Goal: Information Seeking & Learning: Learn about a topic

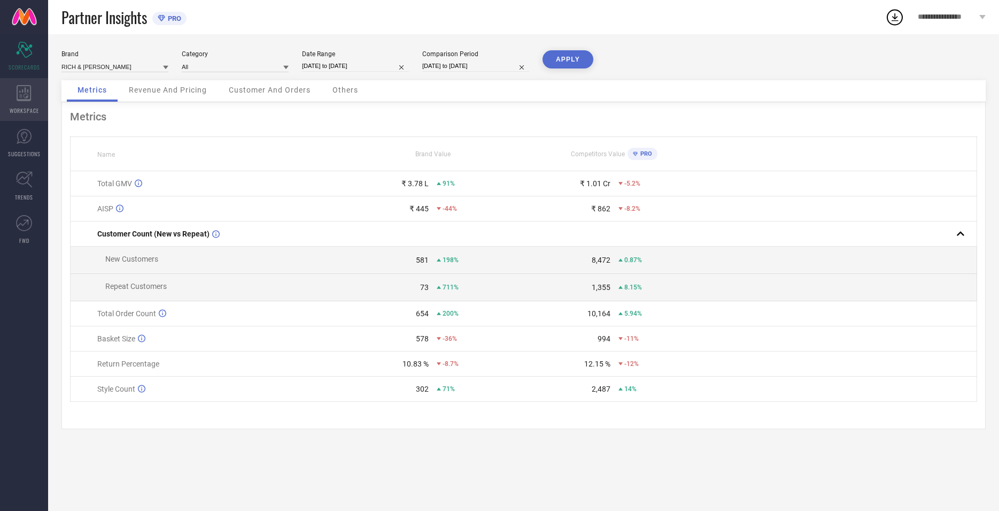
click at [19, 109] on span "WORKSPACE" at bounding box center [24, 110] width 29 height 8
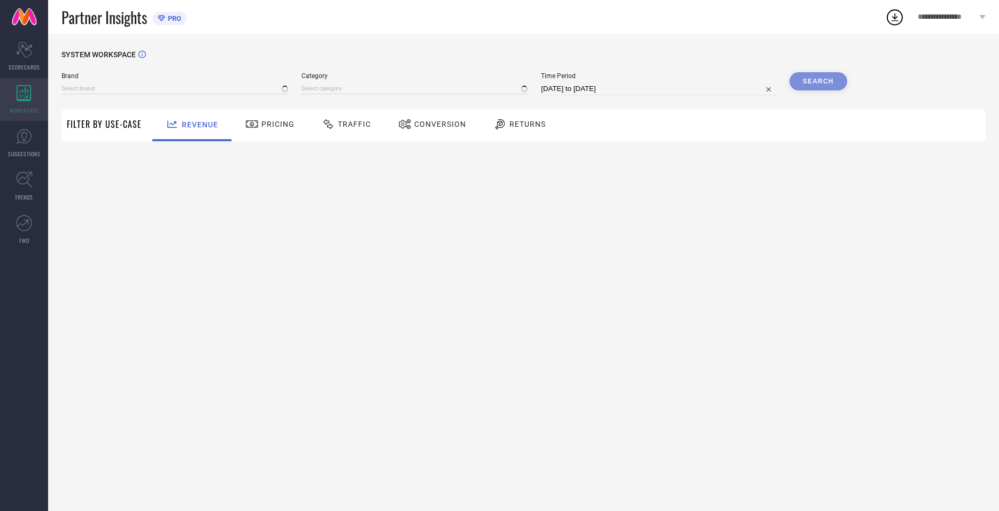
type input "RICH & [PERSON_NAME]"
type input "All"
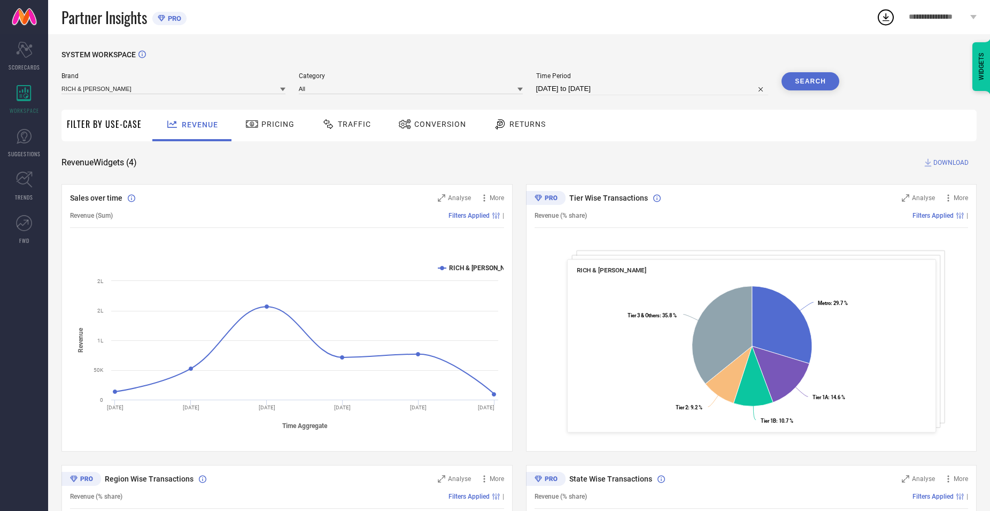
click at [576, 91] on input "[DATE] to [DATE]" at bounding box center [652, 88] width 233 height 13
select select "6"
select select "2025"
select select "7"
select select "2025"
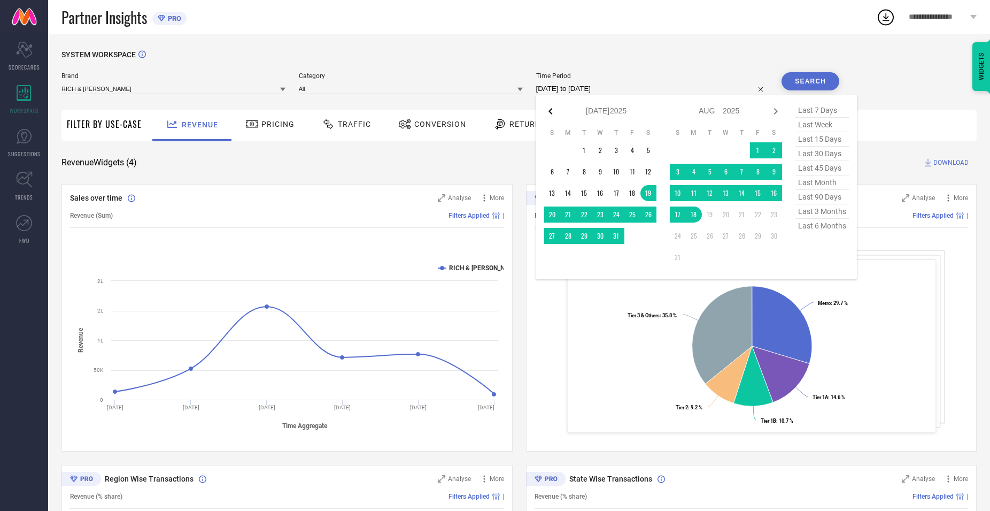
click at [549, 112] on icon at bounding box center [550, 111] width 13 height 13
select select "5"
select select "2025"
select select "6"
select select "2025"
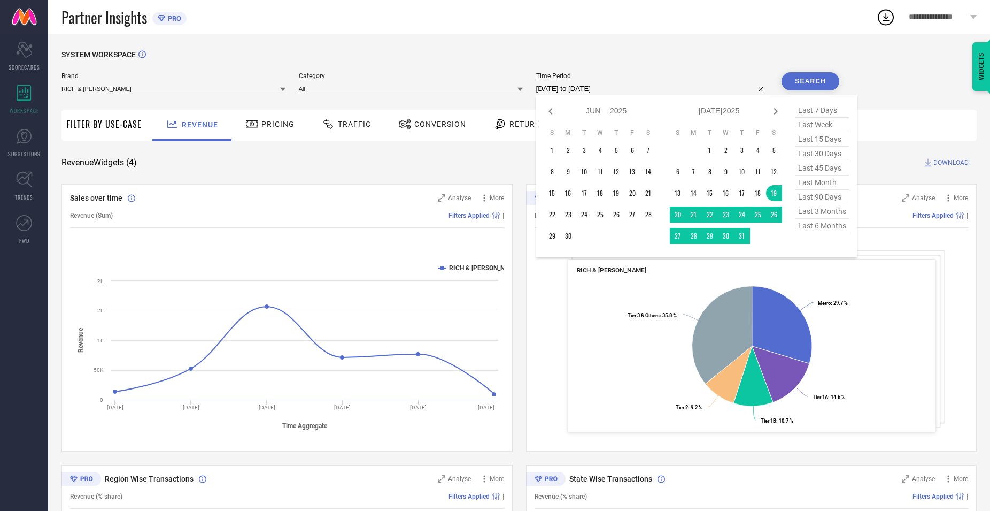
click at [549, 112] on icon at bounding box center [550, 111] width 13 height 13
select select "4"
select select "2025"
select select "5"
select select "2025"
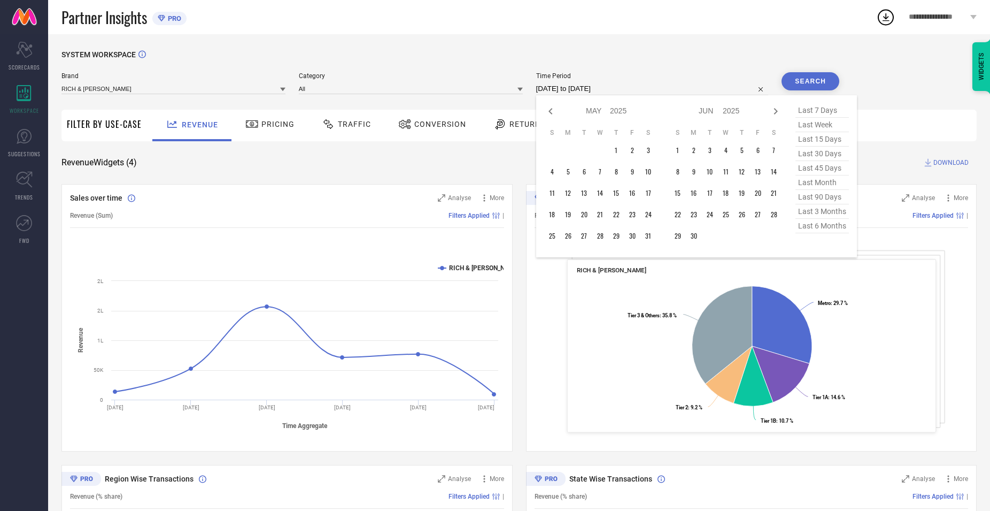
click at [549, 112] on icon at bounding box center [550, 111] width 13 height 13
select select "2"
select select "2025"
select select "3"
select select "2025"
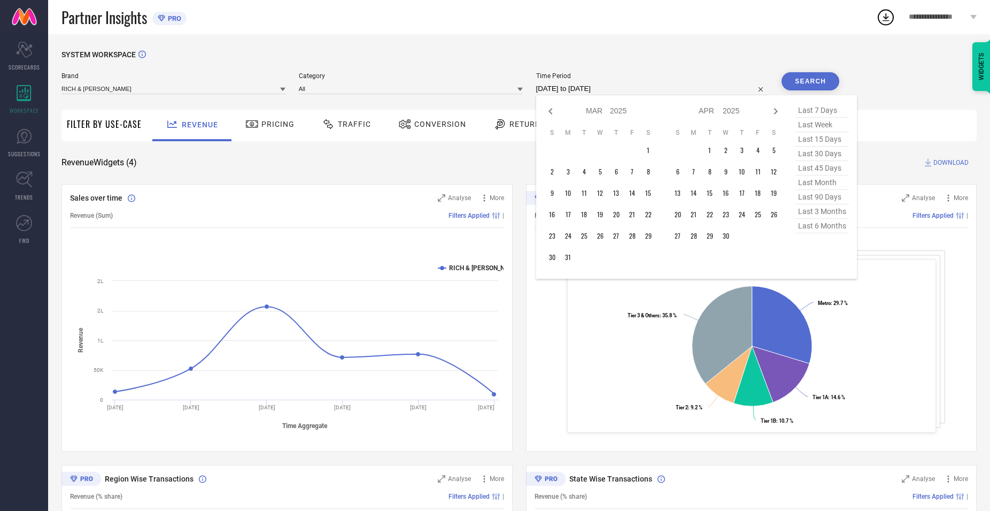
click at [549, 112] on icon at bounding box center [550, 111] width 13 height 13
select select "1"
select select "2025"
select select "2"
select select "2025"
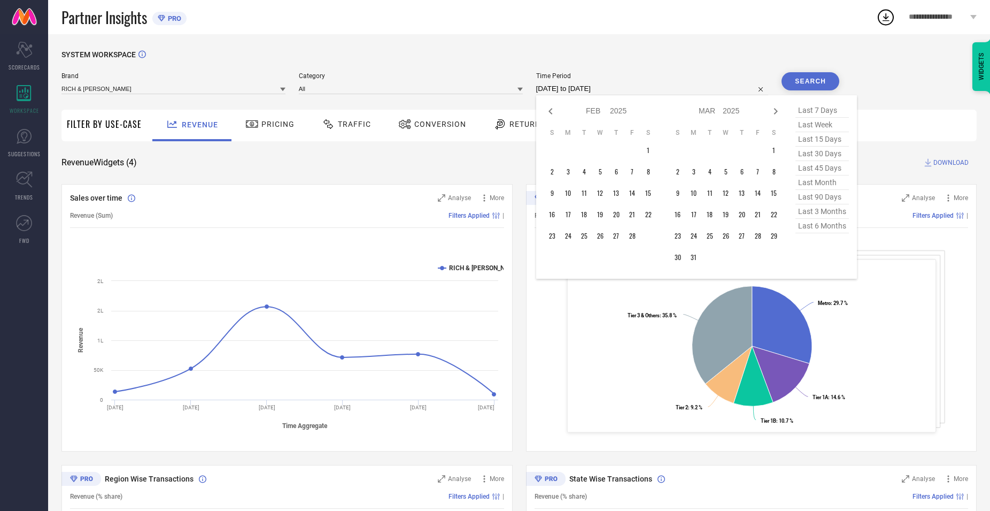
click at [549, 112] on icon at bounding box center [550, 111] width 13 height 13
select select "11"
select select "2024"
select select "2025"
click at [549, 112] on icon at bounding box center [550, 111] width 13 height 13
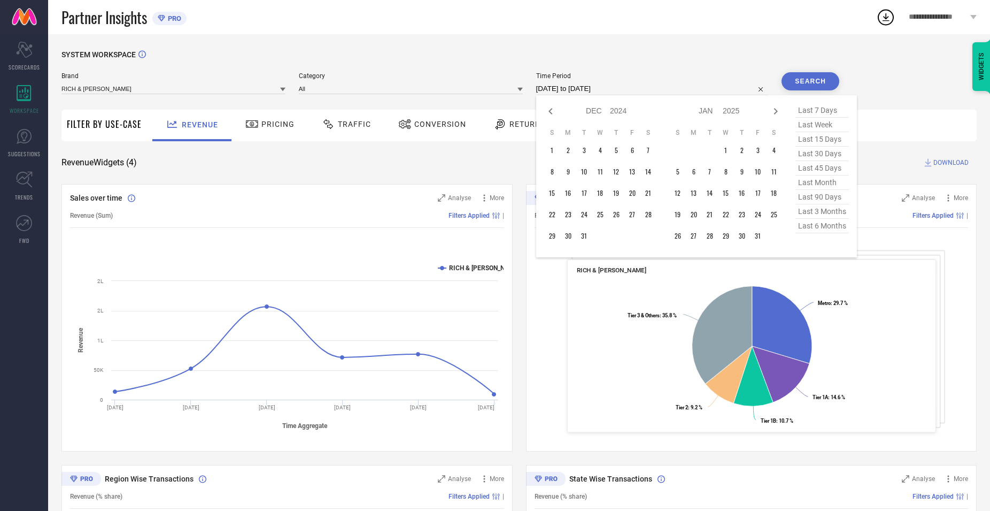
select select "9"
select select "2024"
select select "10"
select select "2024"
click at [549, 112] on icon at bounding box center [550, 111] width 13 height 13
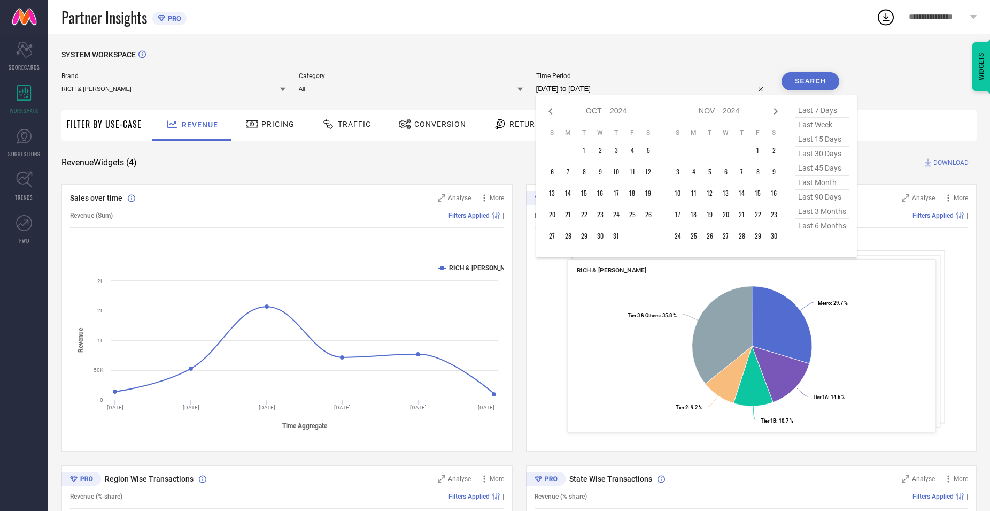
select select "8"
select select "2024"
select select "9"
select select "2024"
click at [549, 112] on icon at bounding box center [550, 111] width 13 height 13
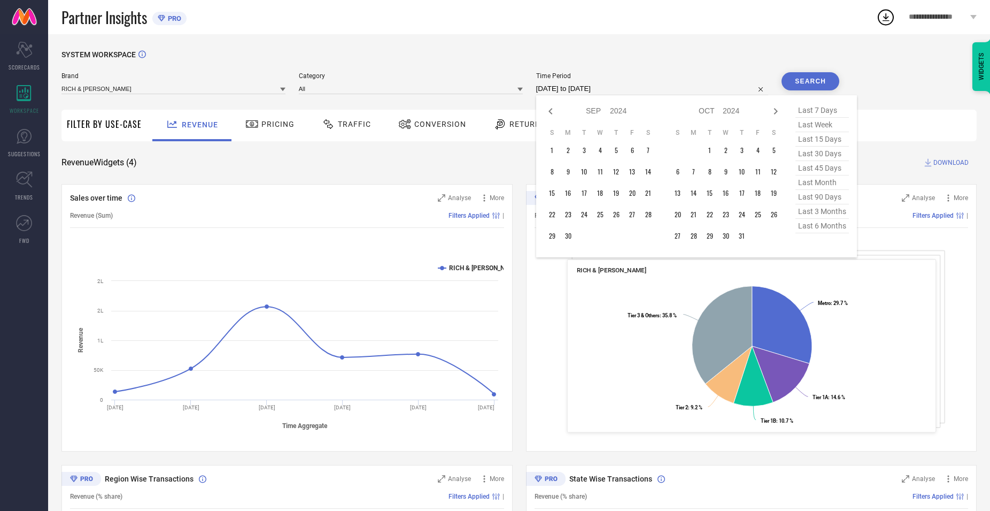
select select "7"
select select "2024"
select select "8"
select select "2024"
click at [573, 215] on td "19" at bounding box center [568, 214] width 16 height 16
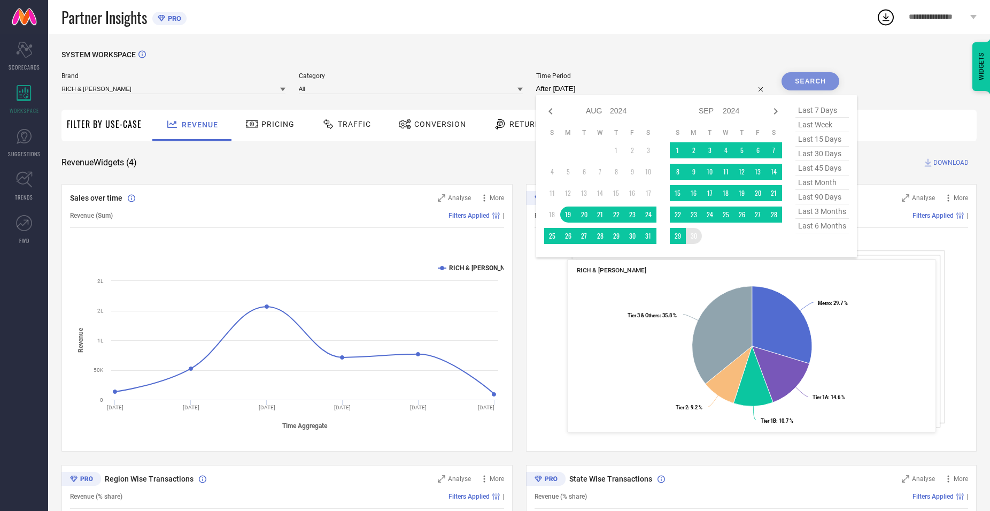
type input "[DATE] to [DATE]"
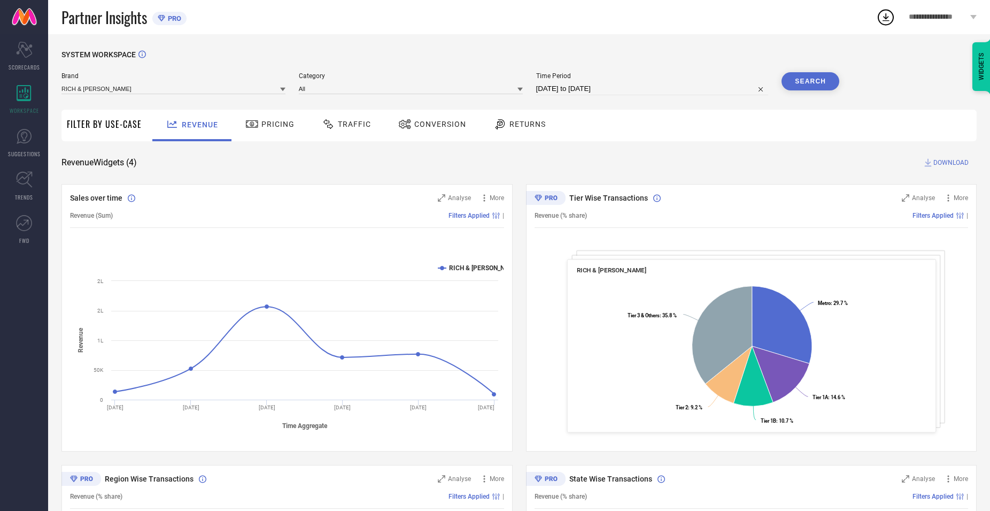
click at [813, 84] on button "Search" at bounding box center [811, 81] width 58 height 18
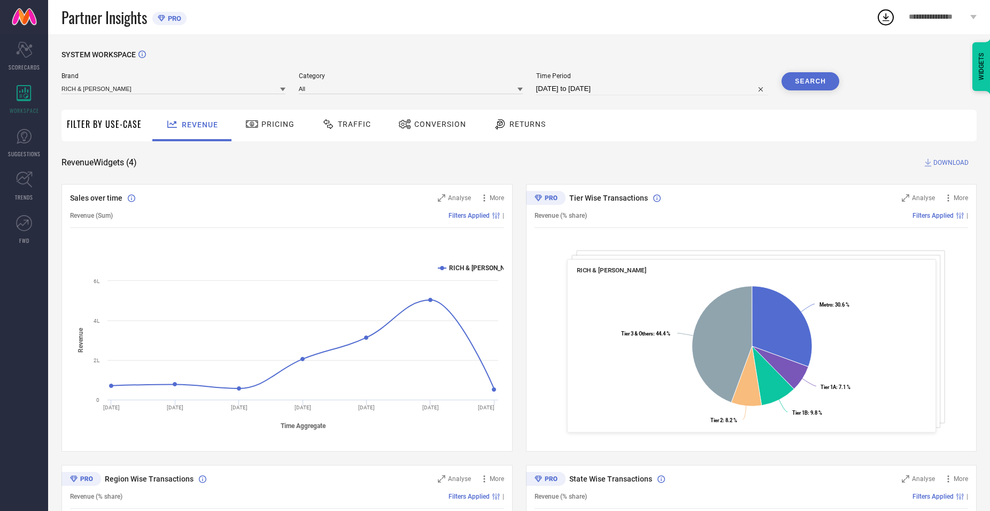
click at [709, 86] on input "[DATE] to [DATE]" at bounding box center [652, 88] width 233 height 13
select select "7"
select select "2024"
select select "8"
select select "2024"
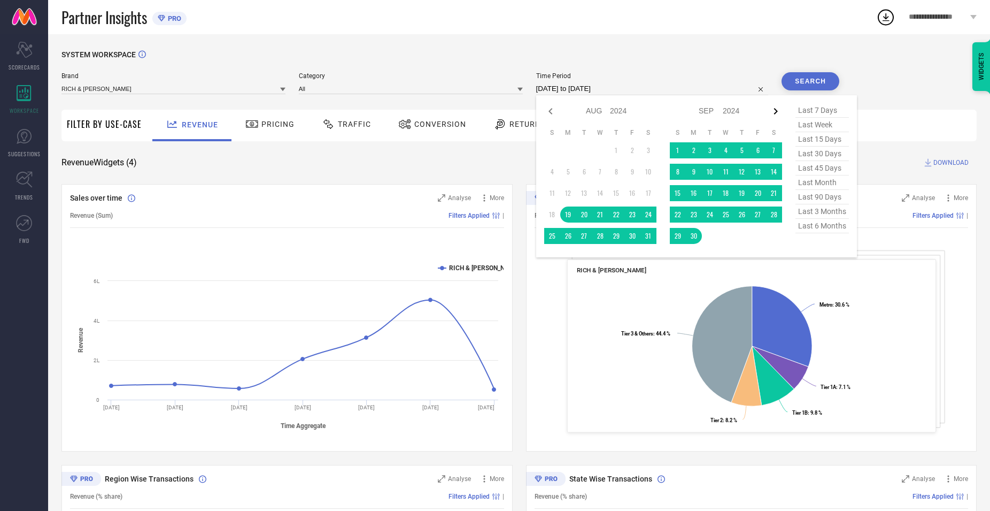
click at [777, 113] on icon at bounding box center [775, 111] width 13 height 13
select select "8"
select select "2024"
select select "9"
select select "2024"
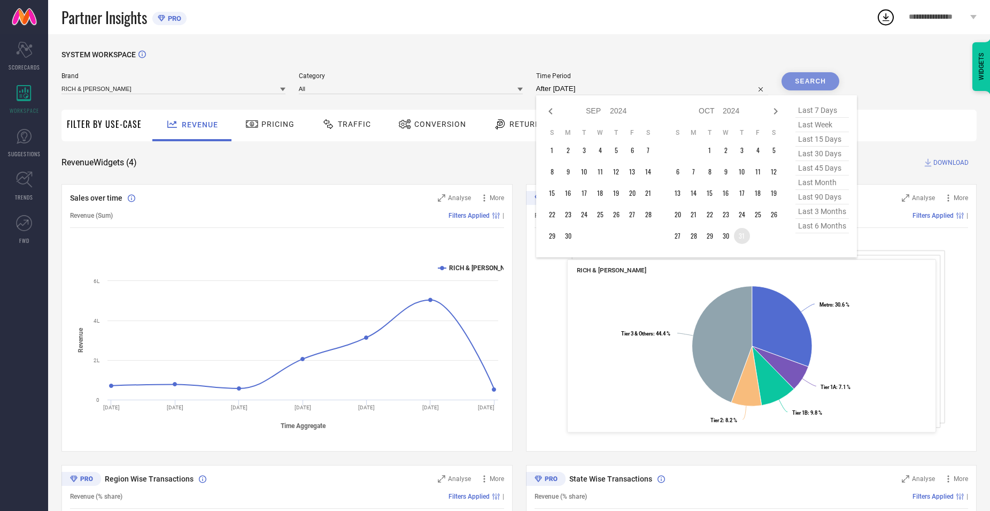
click at [744, 239] on td "31" at bounding box center [742, 236] width 16 height 16
type input "[DATE] to [DATE]"
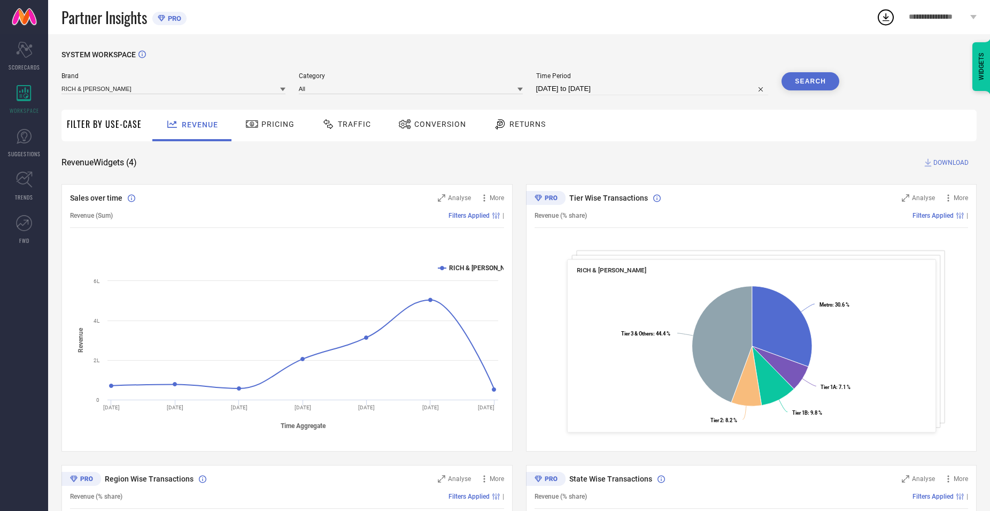
click at [588, 91] on input "[DATE] to [DATE]" at bounding box center [652, 88] width 233 height 13
select select "9"
select select "2024"
select select "10"
select select "2024"
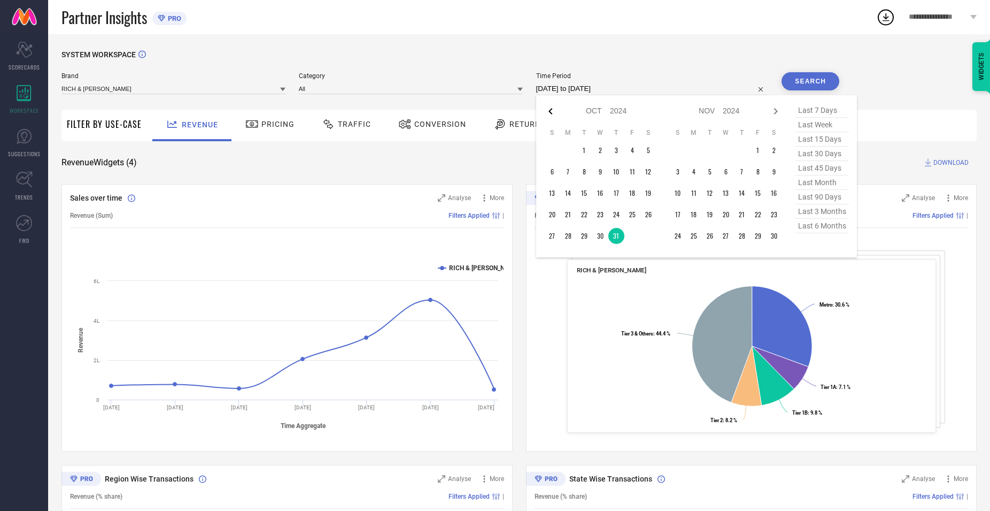
click at [551, 108] on icon at bounding box center [550, 111] width 13 height 13
select select "8"
select select "2024"
select select "9"
select select "2024"
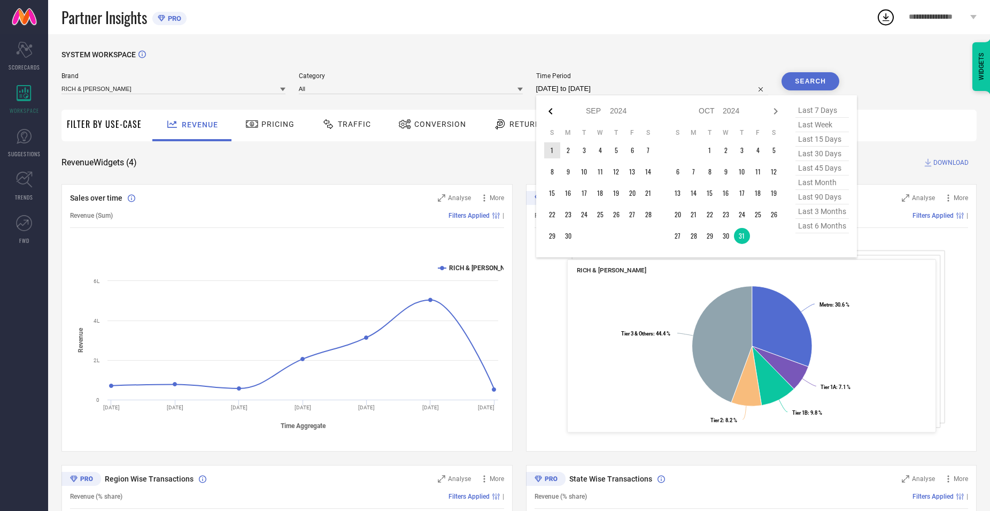
click at [550, 109] on icon at bounding box center [550, 111] width 13 height 13
select select "7"
select select "2024"
select select "8"
select select "2024"
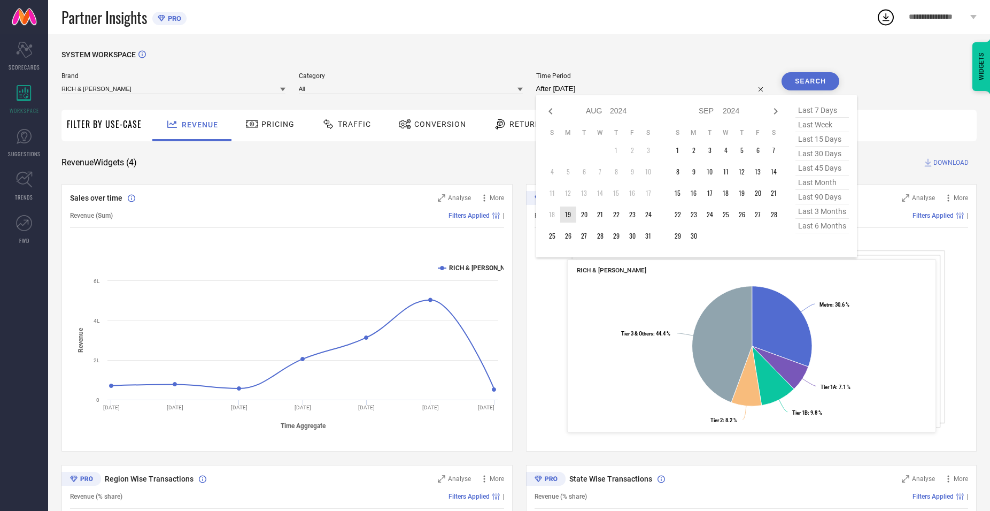
click at [572, 215] on td "19" at bounding box center [568, 214] width 16 height 16
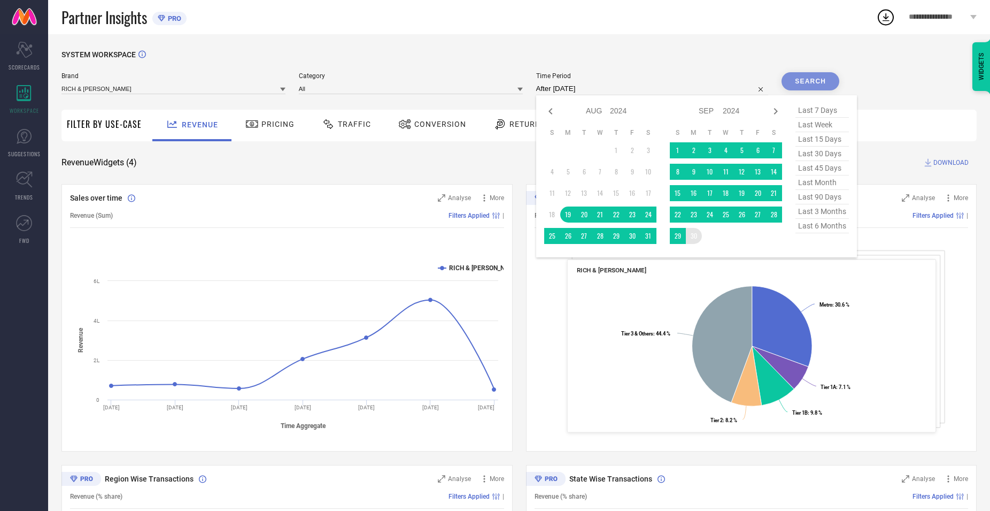
type input "[DATE] to [DATE]"
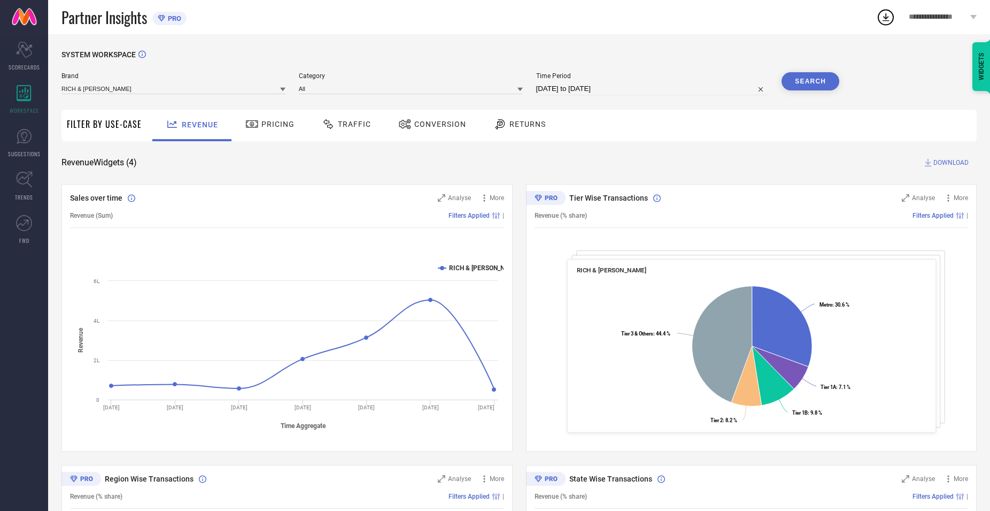
click at [809, 79] on button "Search" at bounding box center [811, 81] width 58 height 18
click at [478, 217] on span "Filters Applied" at bounding box center [469, 215] width 41 height 7
click at [527, 229] on span "Brand" at bounding box center [523, 224] width 18 height 7
click at [465, 201] on span "Analyse" at bounding box center [459, 197] width 23 height 7
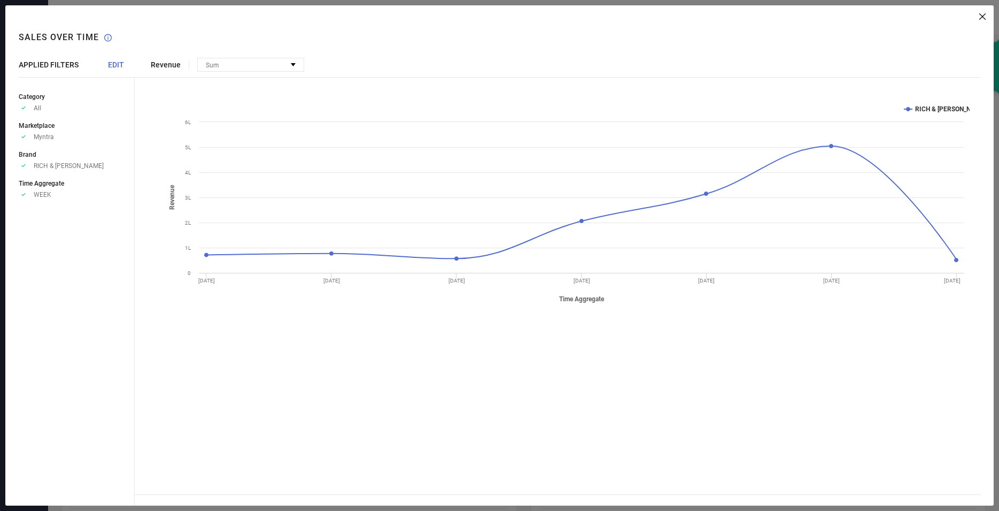
click at [112, 63] on span "EDIT" at bounding box center [116, 64] width 16 height 9
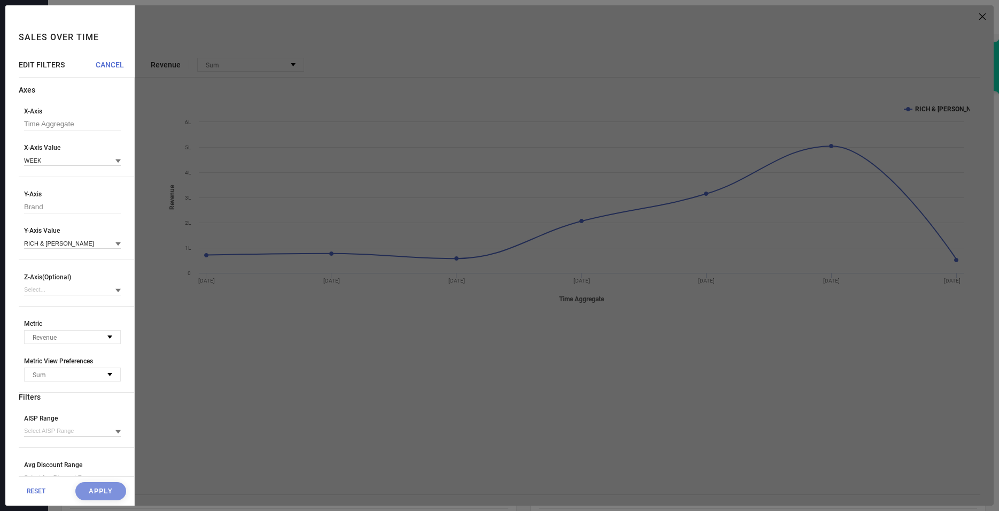
click at [113, 160] on div "X-Axis Time Aggregate X-Axis Value WEEK" at bounding box center [76, 142] width 115 height 70
click at [111, 160] on div "X-Axis Time Aggregate X-Axis Value WEEK" at bounding box center [76, 142] width 115 height 70
click at [115, 160] on icon at bounding box center [117, 160] width 5 height 5
click at [78, 210] on div "MONTH" at bounding box center [72, 211] width 97 height 18
click at [104, 488] on button "Apply" at bounding box center [100, 491] width 51 height 18
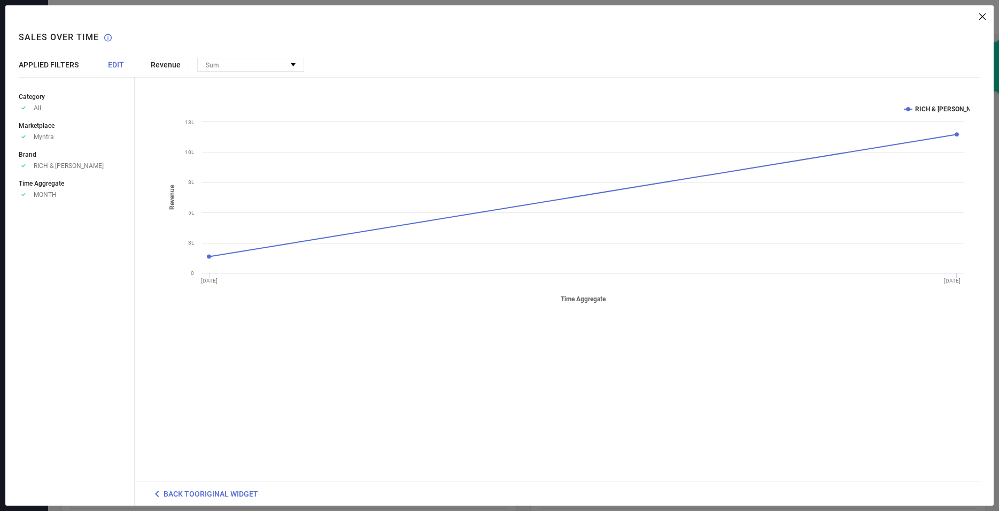
click at [117, 64] on span "EDIT" at bounding box center [116, 64] width 16 height 9
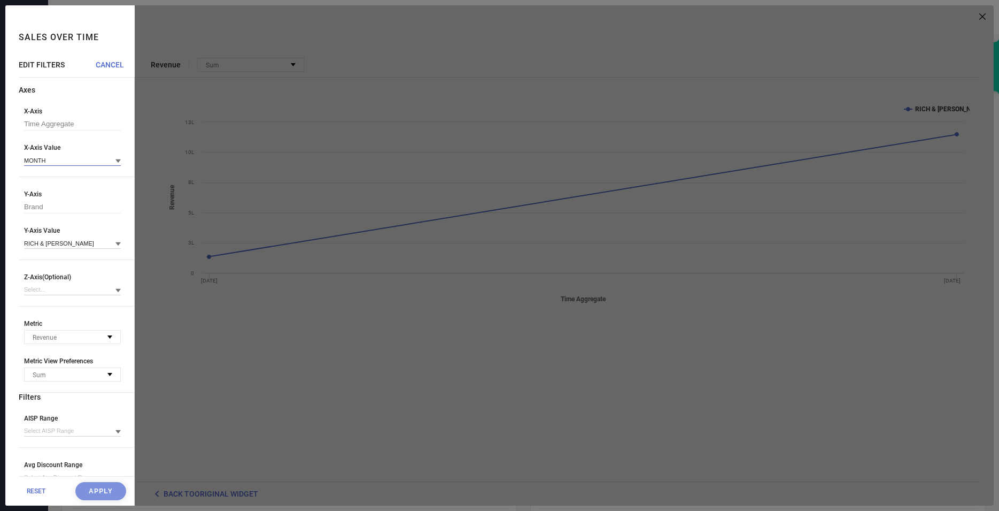
click at [99, 159] on input at bounding box center [72, 160] width 97 height 11
click at [78, 248] on div "YEAR" at bounding box center [72, 247] width 97 height 18
click at [101, 488] on button "Apply" at bounding box center [100, 491] width 51 height 18
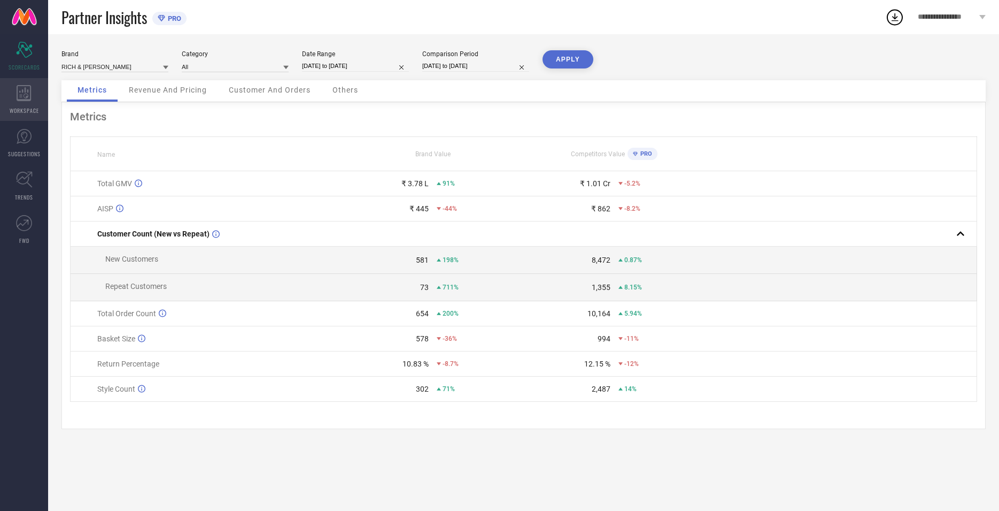
click at [22, 101] on div "WORKSPACE" at bounding box center [24, 99] width 48 height 43
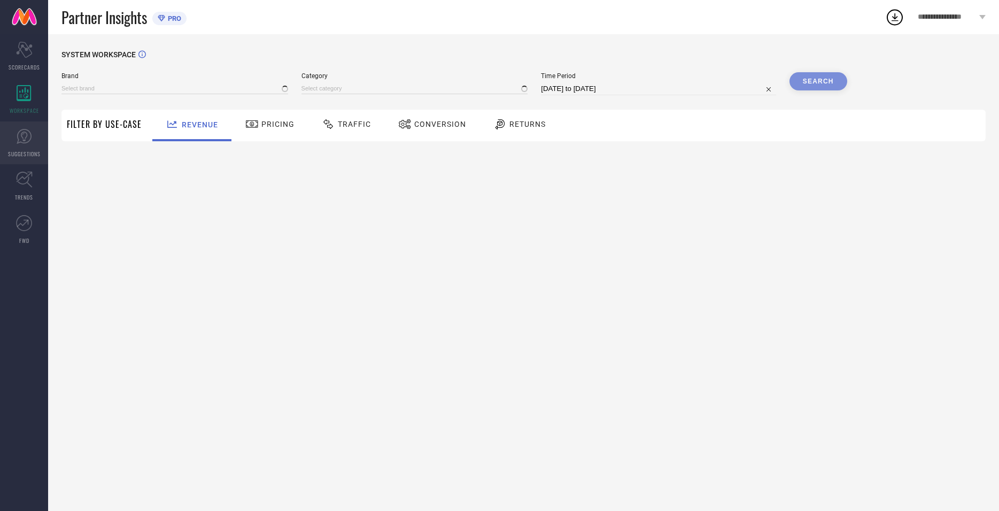
type input "RICH & [PERSON_NAME]"
type input "All"
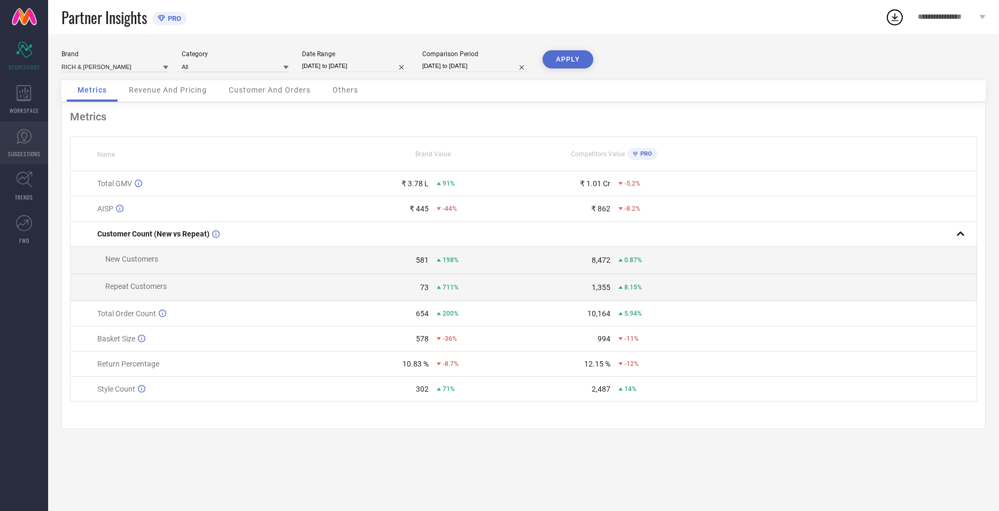
click at [36, 141] on link "SUGGESTIONS" at bounding box center [24, 142] width 48 height 43
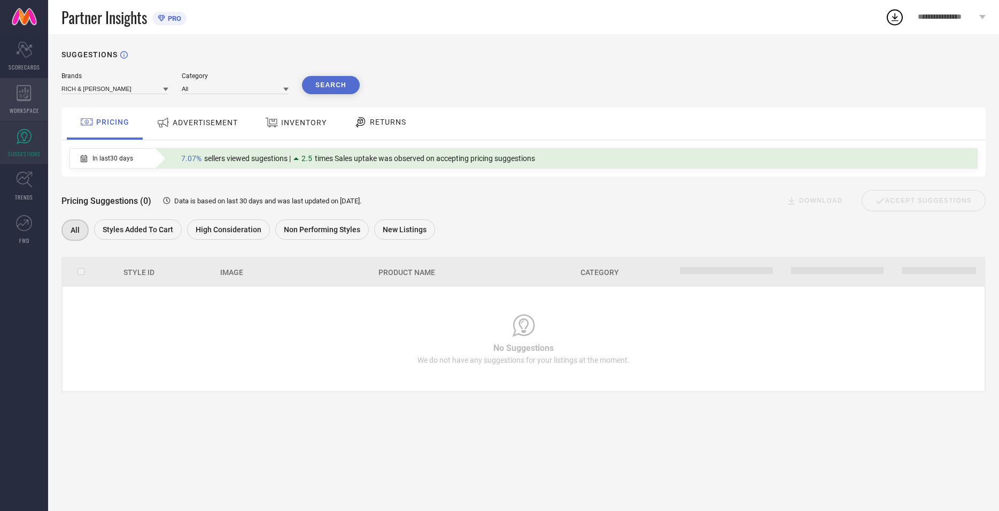
click at [33, 108] on span "WORKSPACE" at bounding box center [24, 110] width 29 height 8
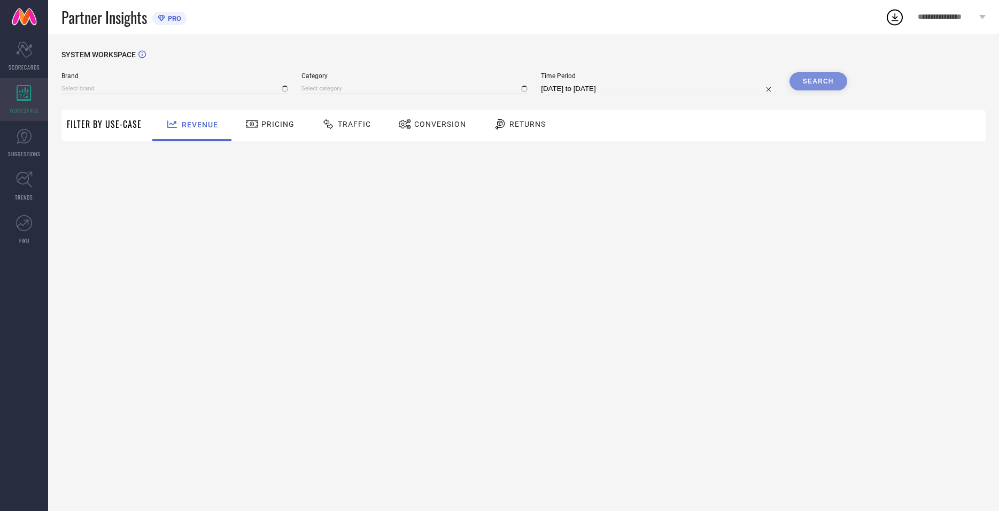
type input "RICH & [PERSON_NAME]"
type input "All"
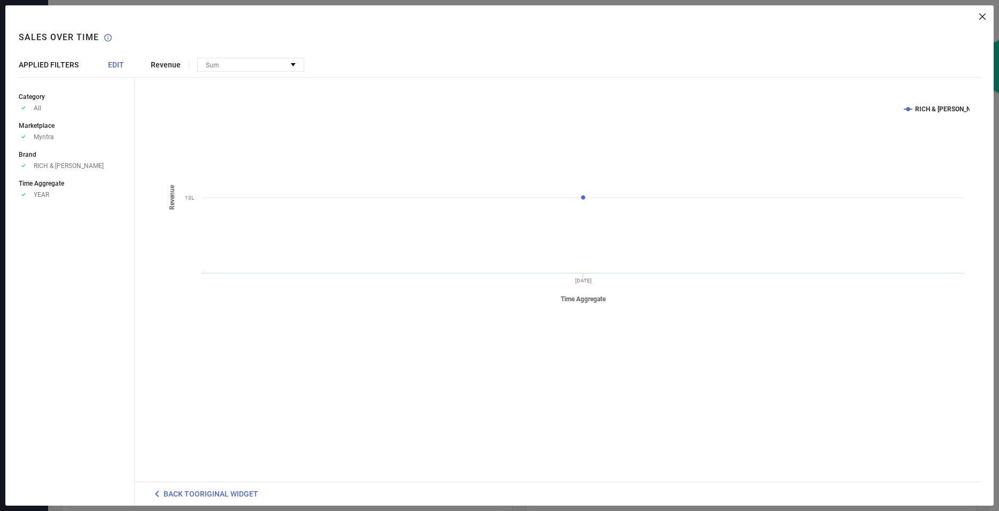
click at [121, 67] on span "EDIT" at bounding box center [116, 64] width 16 height 9
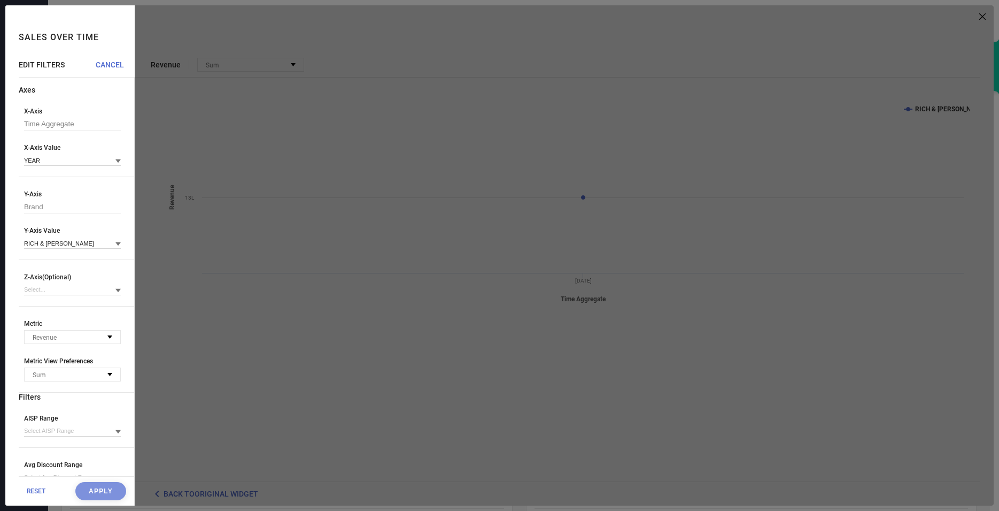
click at [35, 494] on span "RESET" at bounding box center [36, 490] width 19 height 7
click at [35, 491] on span "RESET" at bounding box center [36, 490] width 19 height 7
click at [36, 492] on span "RESET" at bounding box center [36, 490] width 19 height 7
click at [35, 492] on span "RESET" at bounding box center [36, 490] width 19 height 7
click at [34, 492] on span "RESET" at bounding box center [36, 490] width 19 height 7
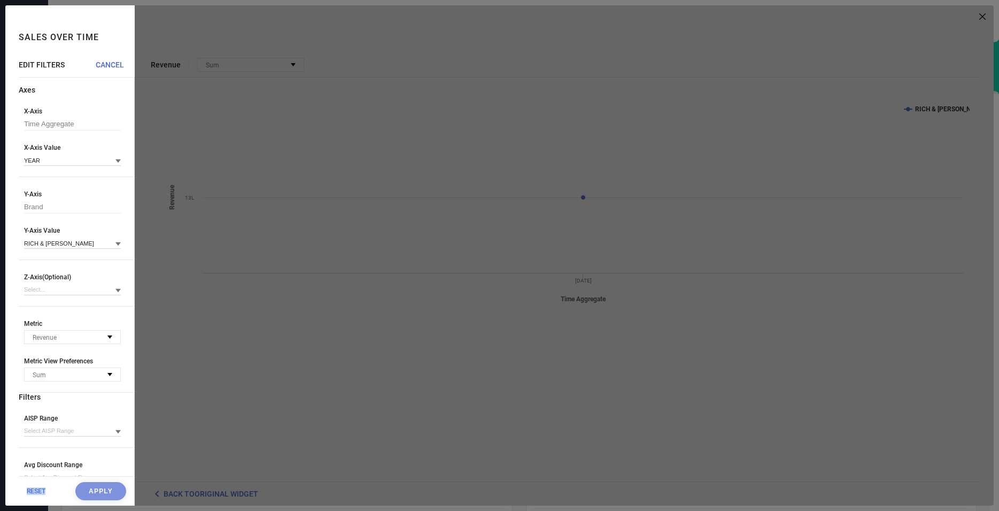
click at [34, 492] on span "RESET" at bounding box center [36, 490] width 19 height 7
click at [269, 442] on div at bounding box center [564, 255] width 859 height 500
click at [112, 64] on span "CANCEL" at bounding box center [110, 64] width 28 height 9
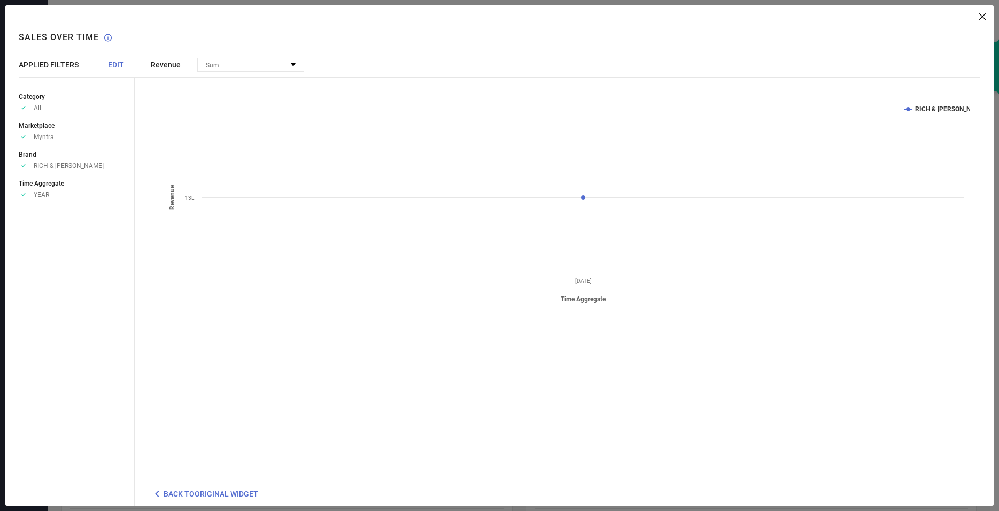
click at [170, 68] on span "Revenue" at bounding box center [166, 64] width 30 height 9
click at [258, 64] on div "Sum" at bounding box center [251, 64] width 106 height 13
click at [66, 143] on ul "Category Approve /Deselected All Marketplace Approve /Deselected Myntra Brand A…" at bounding box center [76, 144] width 115 height 107
click at [959, 106] on text "RICH & [PERSON_NAME]" at bounding box center [950, 108] width 71 height 7
click at [983, 19] on icon at bounding box center [983, 16] width 6 height 6
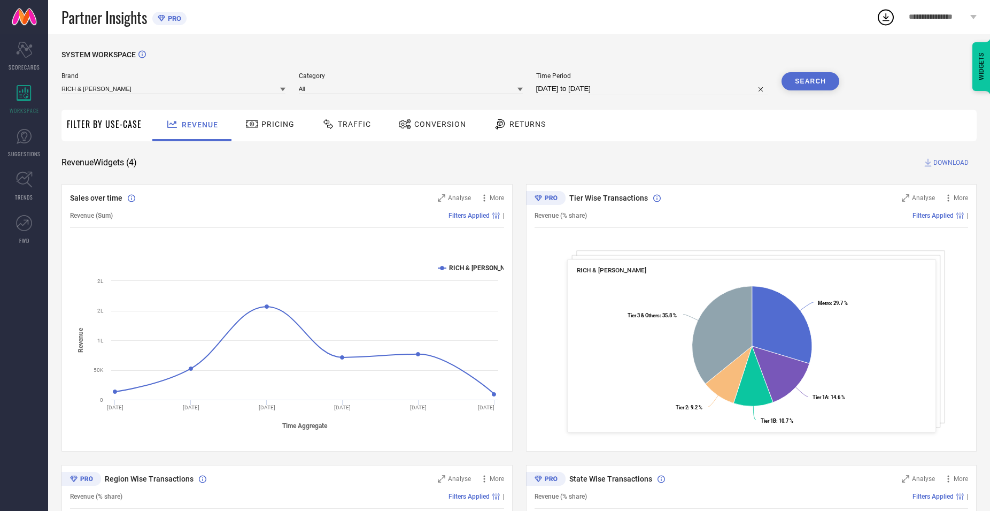
click at [278, 127] on span "Pricing" at bounding box center [277, 124] width 33 height 9
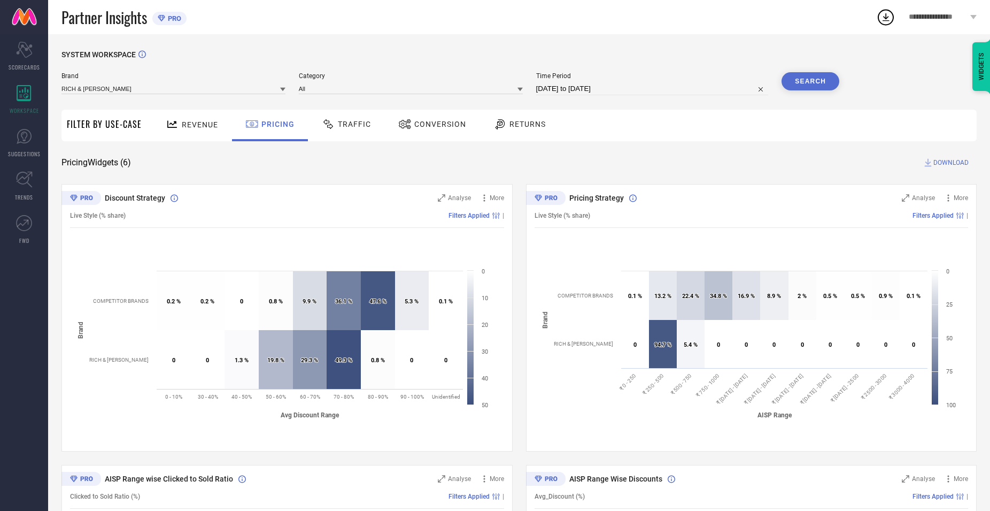
click at [362, 125] on span "Traffic" at bounding box center [354, 124] width 33 height 9
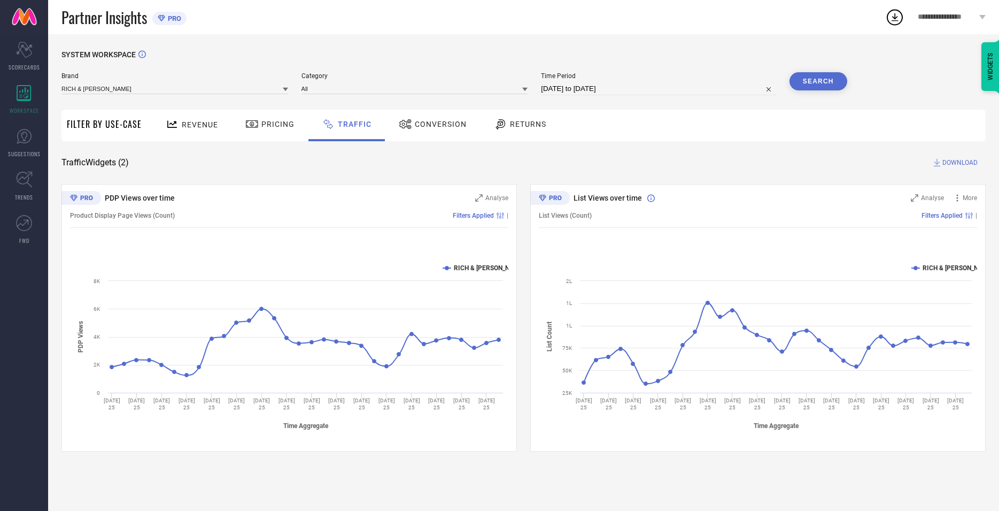
click at [424, 120] on span "Conversion" at bounding box center [441, 124] width 52 height 9
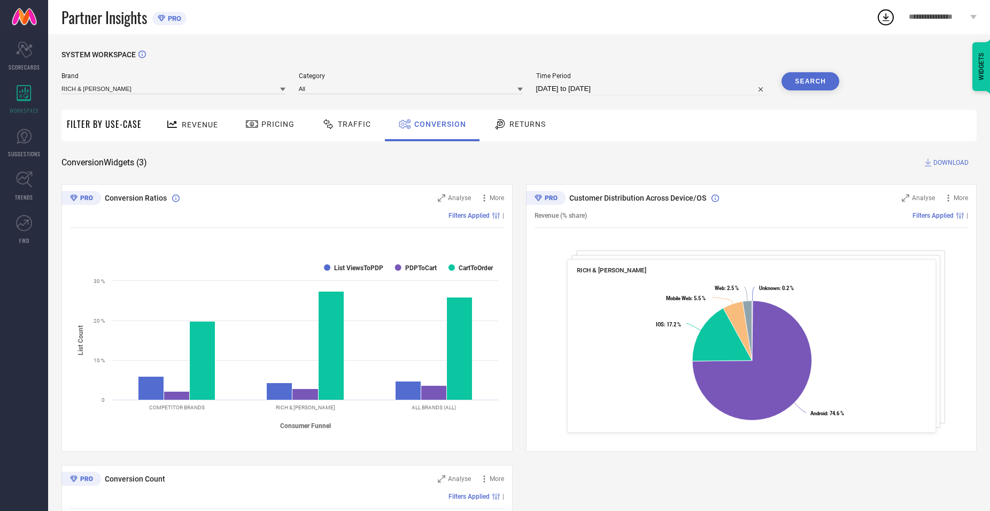
click at [343, 121] on span "Traffic" at bounding box center [354, 124] width 33 height 9
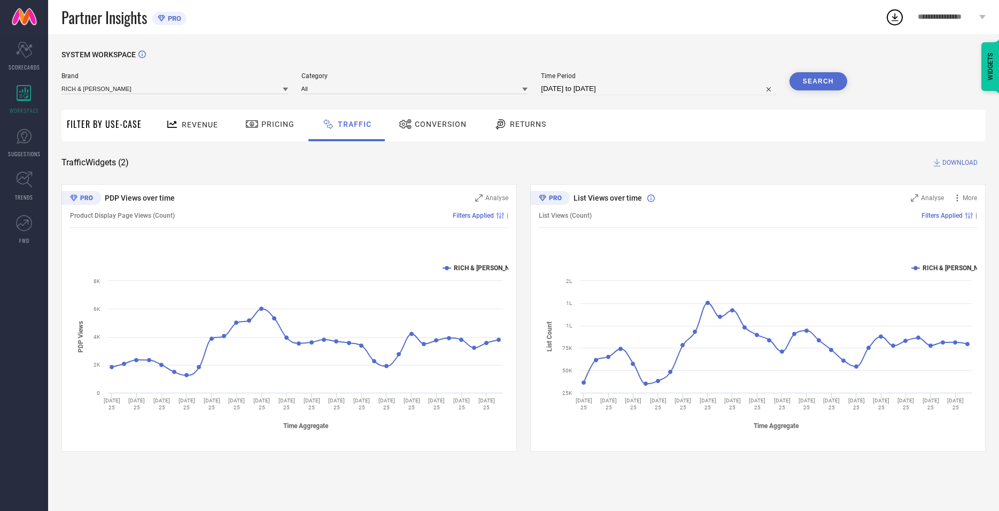
select select "6"
select select "2025"
select select "7"
select select "2025"
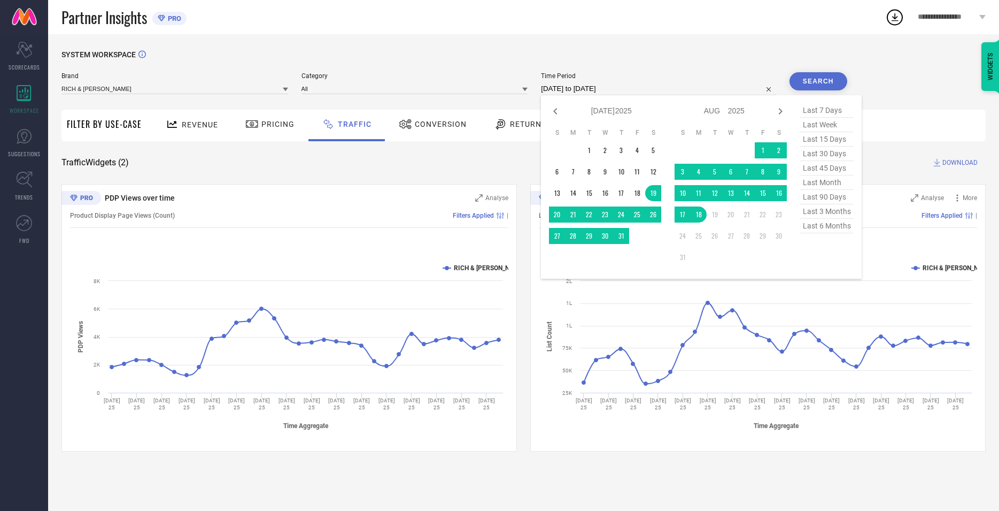
click at [627, 85] on input "[DATE] to [DATE]" at bounding box center [658, 88] width 235 height 13
click at [560, 115] on icon at bounding box center [555, 111] width 13 height 13
select select "4"
select select "2025"
select select "5"
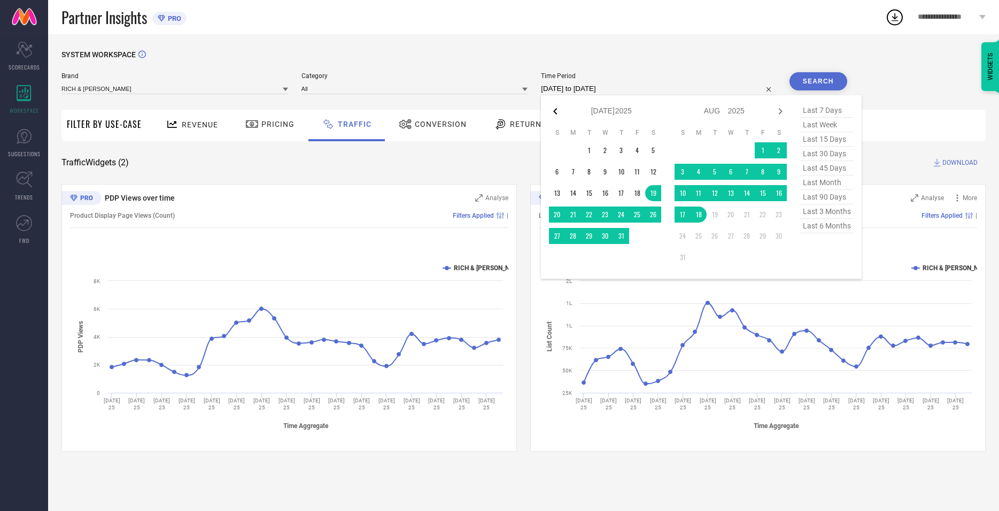
select select "2025"
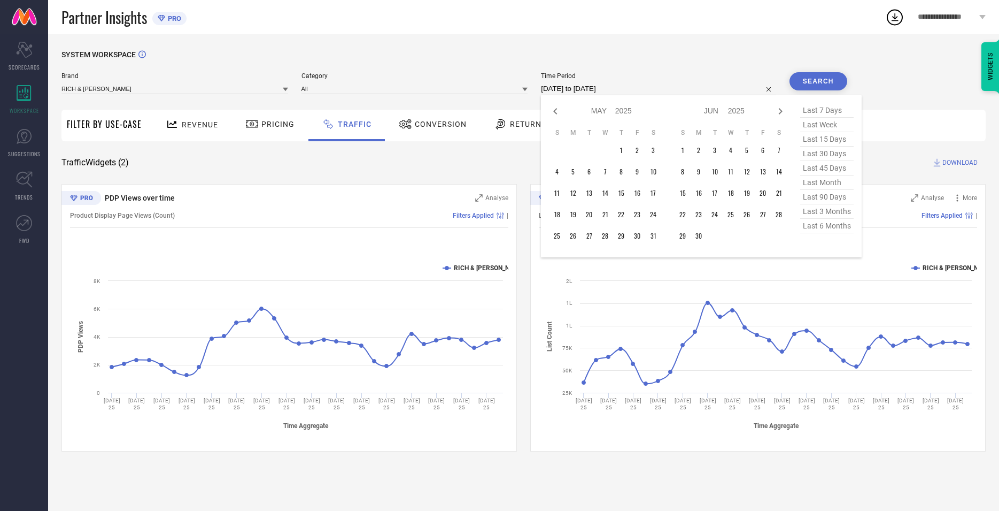
click at [560, 115] on icon at bounding box center [555, 111] width 13 height 13
select select "1"
select select "2025"
select select "2"
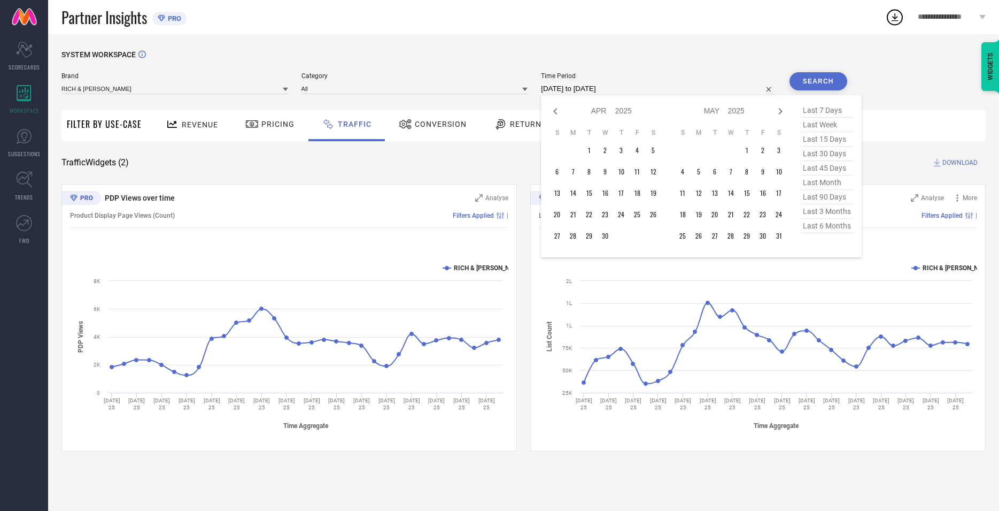
select select "2025"
click at [560, 115] on icon at bounding box center [555, 111] width 13 height 13
select select "11"
select select "2024"
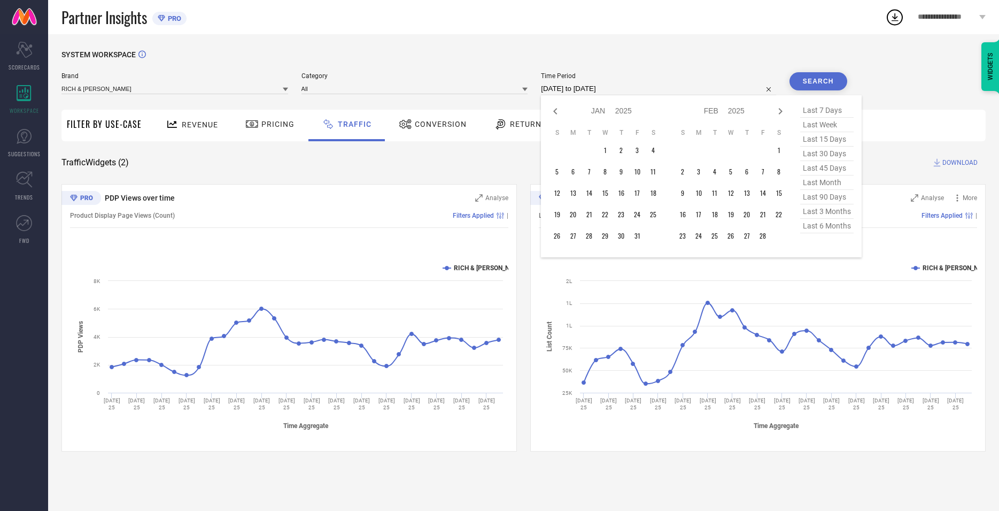
select select "2025"
click at [560, 115] on icon at bounding box center [555, 111] width 13 height 13
select select "10"
select select "2024"
select select "11"
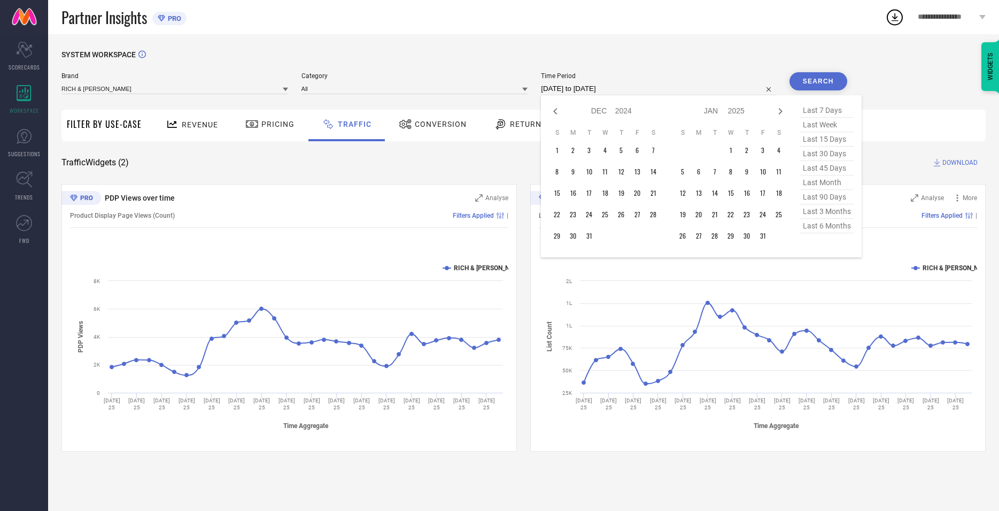
select select "2024"
click at [560, 115] on icon at bounding box center [555, 111] width 13 height 13
select select "9"
select select "2024"
select select "10"
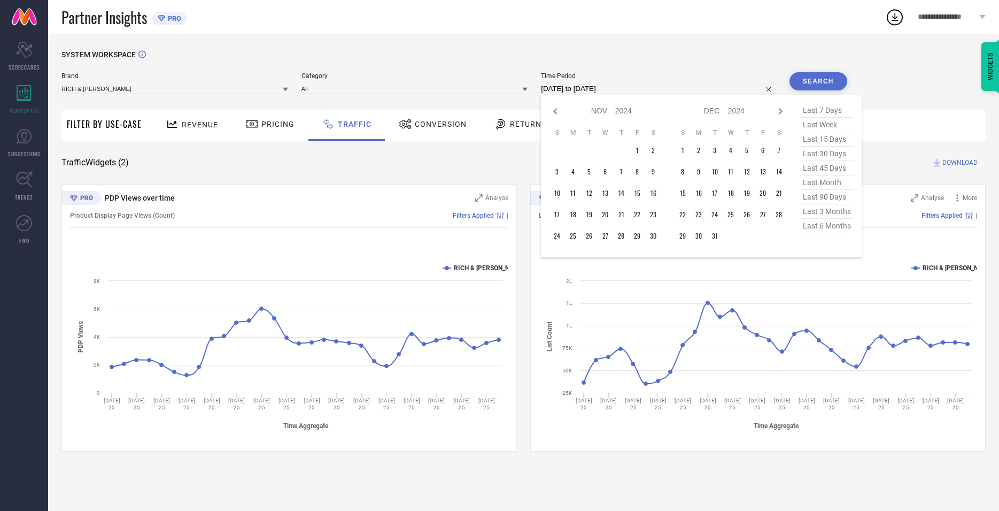
select select "2024"
click at [560, 115] on icon at bounding box center [555, 111] width 13 height 13
select select "8"
select select "2024"
select select "9"
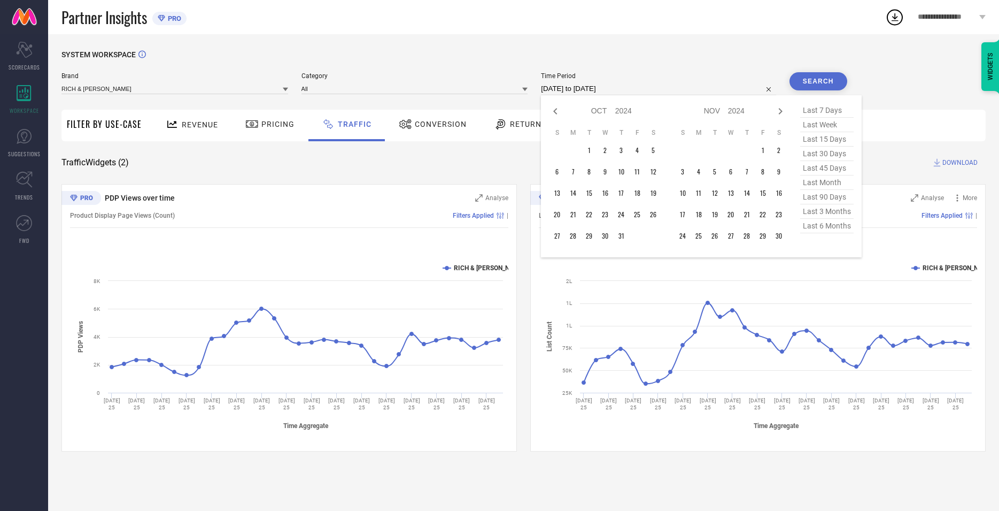
select select "2024"
click at [560, 115] on icon at bounding box center [555, 111] width 13 height 13
select select "7"
select select "2024"
select select "8"
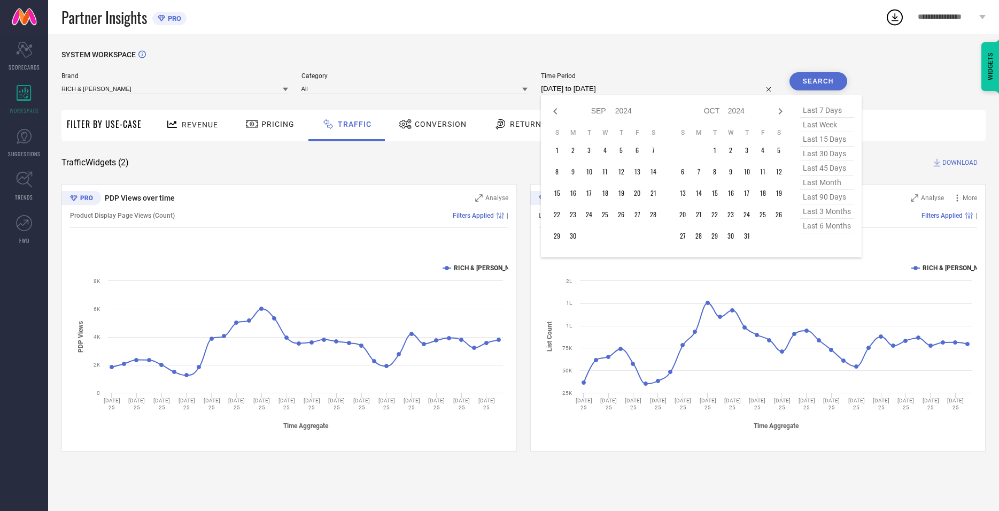
select select "2024"
click at [574, 214] on td "19" at bounding box center [573, 214] width 16 height 16
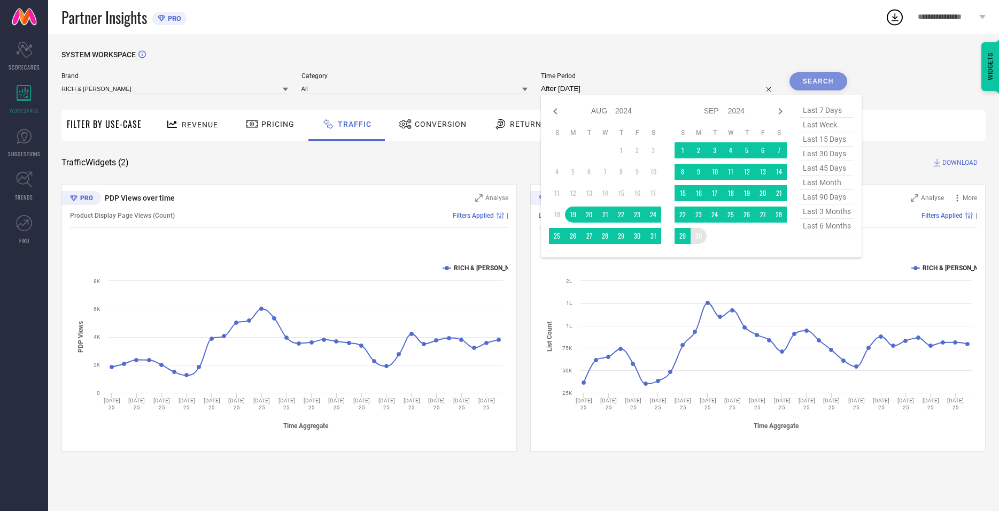
type input "[DATE] to [DATE]"
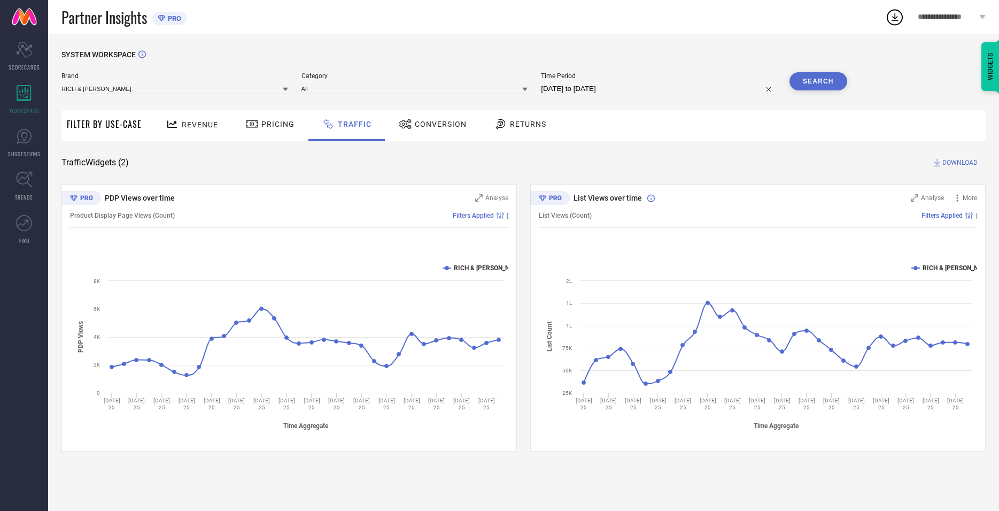
click at [823, 86] on button "Search" at bounding box center [819, 81] width 58 height 18
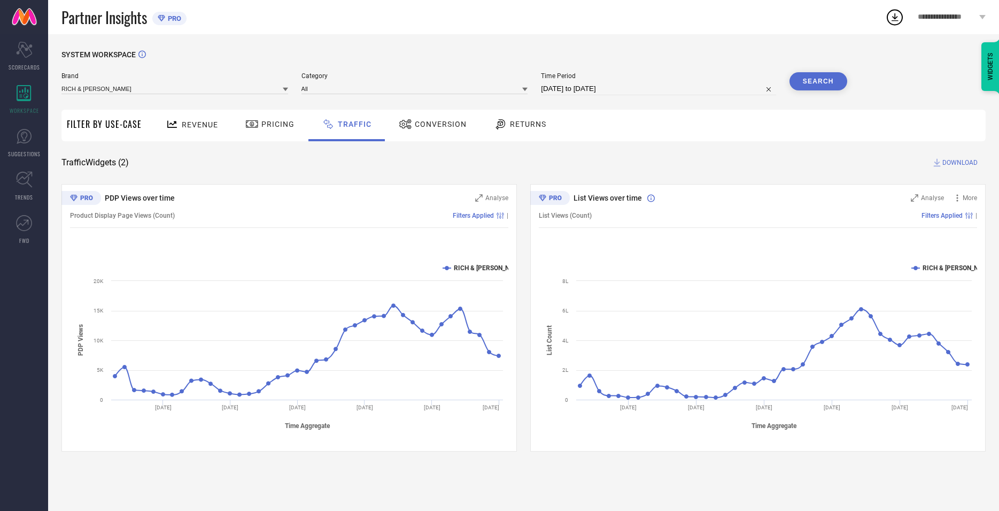
click at [246, 124] on icon at bounding box center [251, 124] width 13 height 13
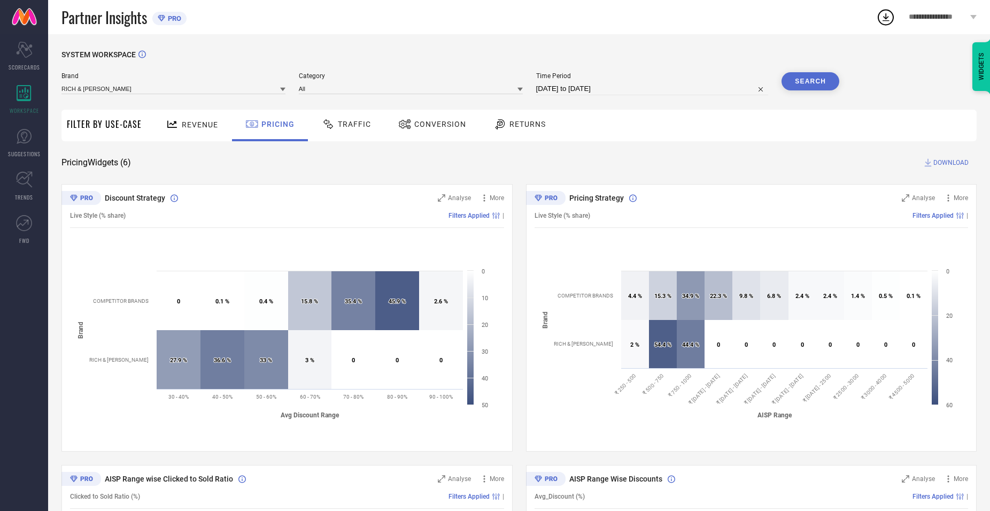
click at [210, 119] on div "Revenue" at bounding box center [192, 124] width 58 height 19
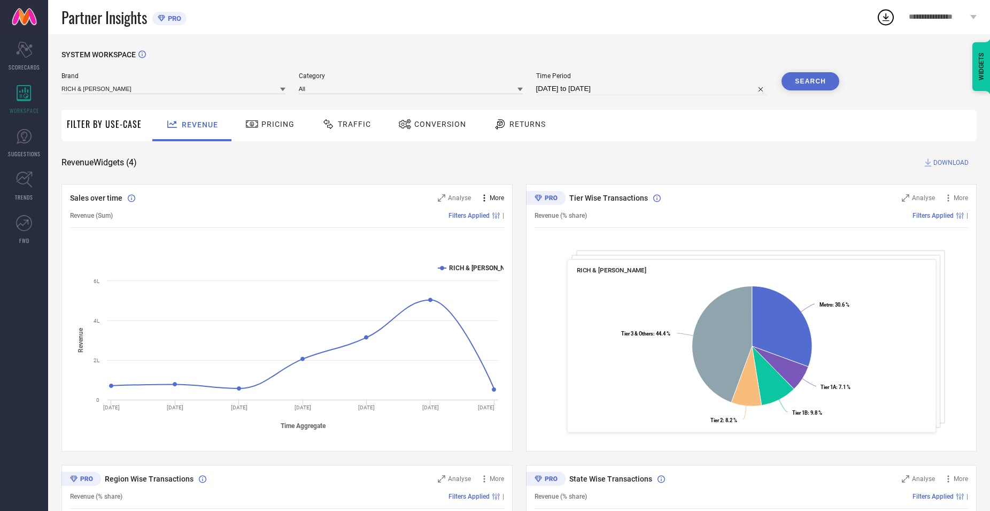
click at [485, 203] on icon at bounding box center [484, 197] width 11 height 11
click at [882, 15] on icon at bounding box center [885, 16] width 19 height 19
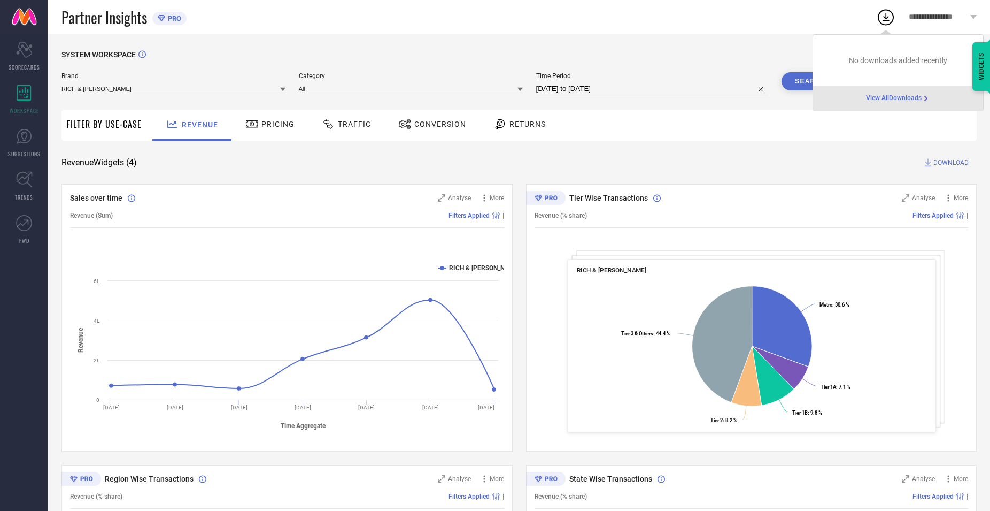
click at [962, 163] on span "DOWNLOAD" at bounding box center [951, 162] width 35 height 11
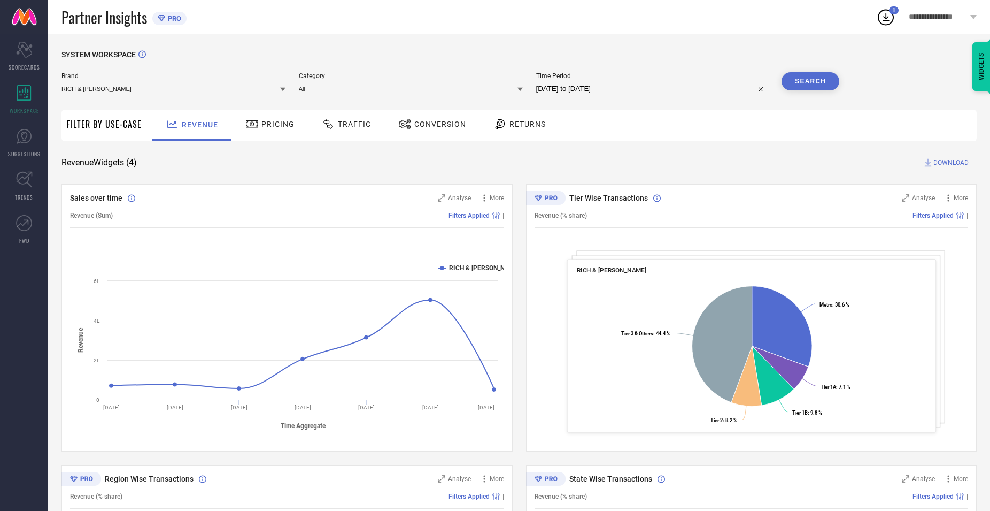
click at [883, 14] on icon at bounding box center [885, 16] width 19 height 19
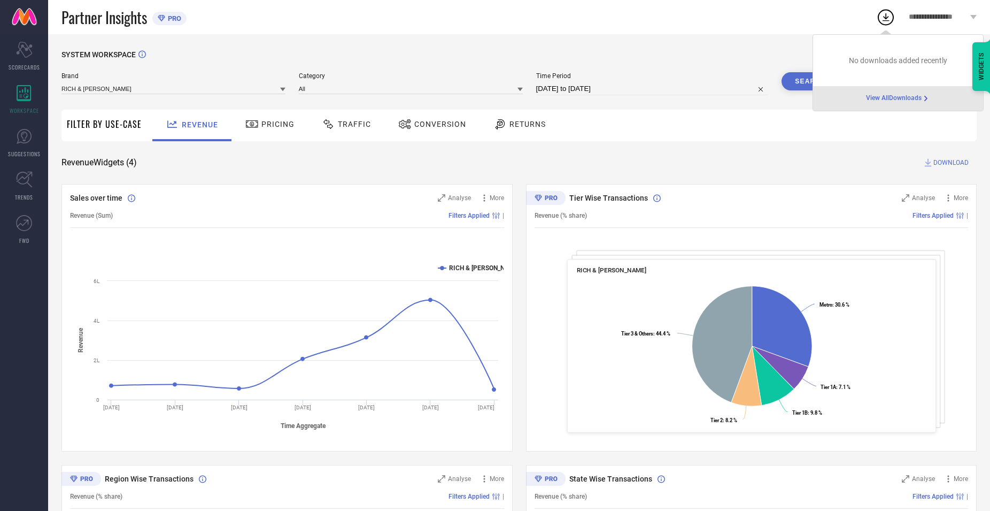
click at [907, 98] on span "View All Downloads" at bounding box center [894, 98] width 56 height 9
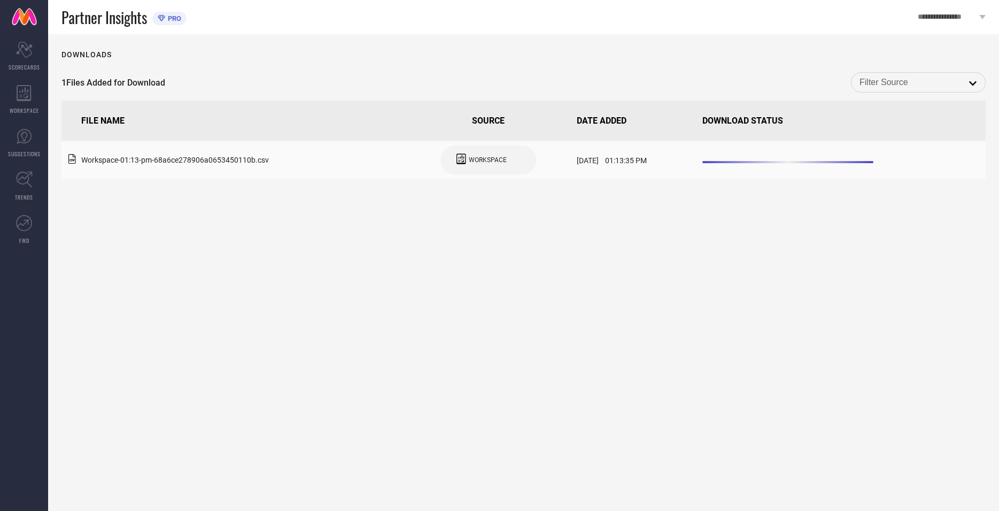
click at [474, 165] on div "WORKSPACE" at bounding box center [489, 160] width 64 height 18
click at [83, 157] on span "Workspace - 01:13-pm - 68a6ce278906a0653450110b .csv" at bounding box center [175, 160] width 188 height 9
click at [70, 161] on icon at bounding box center [71, 159] width 7 height 10
click at [22, 114] on div "WORKSPACE" at bounding box center [24, 99] width 48 height 43
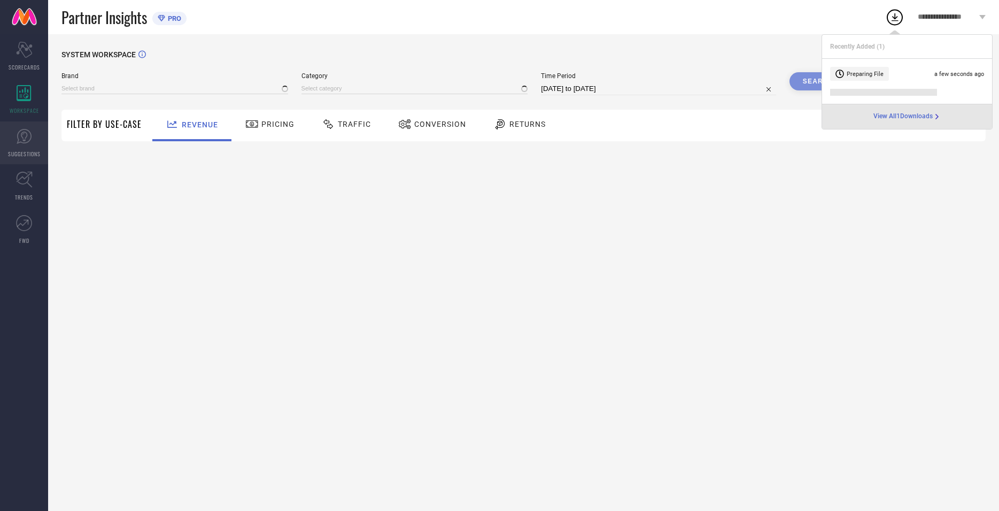
type input "RICH & [PERSON_NAME]"
type input "All"
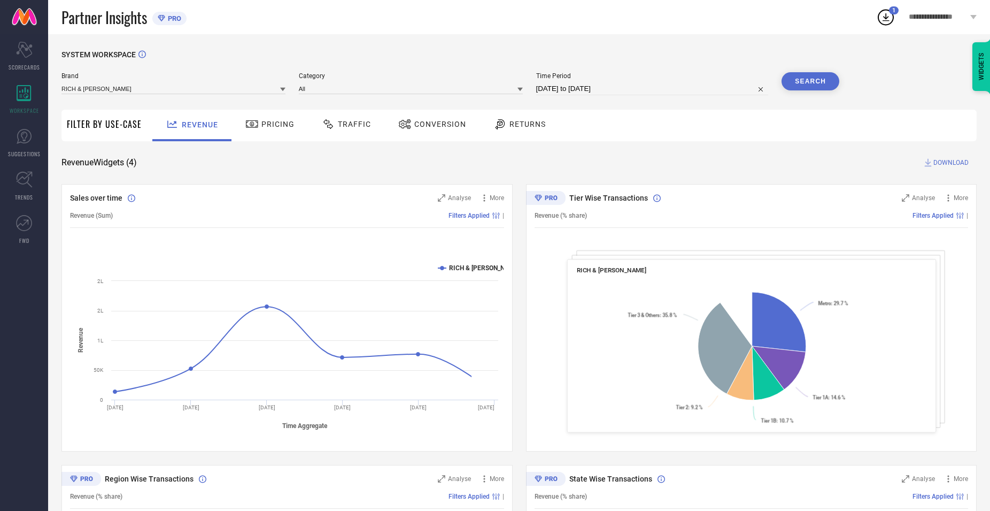
click at [887, 22] on icon at bounding box center [885, 16] width 19 height 19
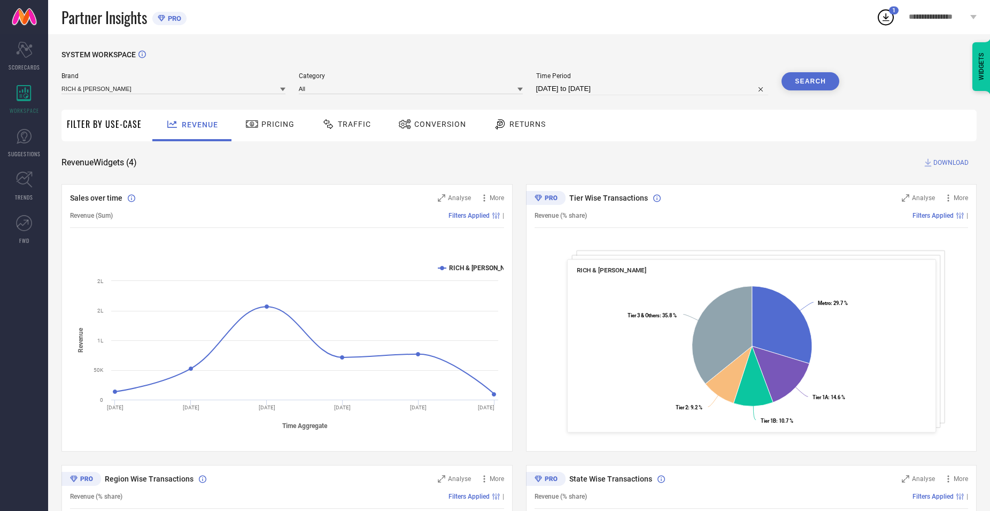
click at [887, 22] on icon at bounding box center [885, 16] width 19 height 19
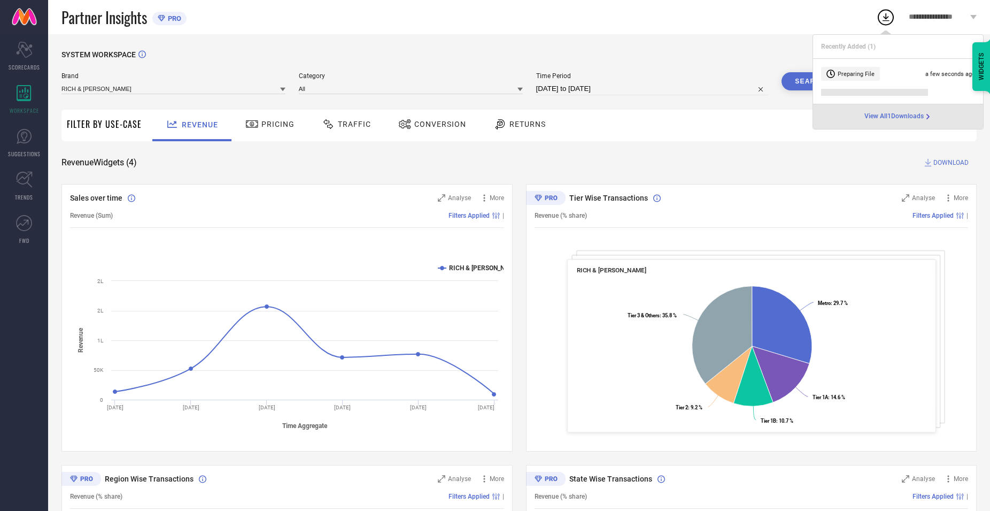
click at [887, 22] on icon at bounding box center [885, 16] width 19 height 19
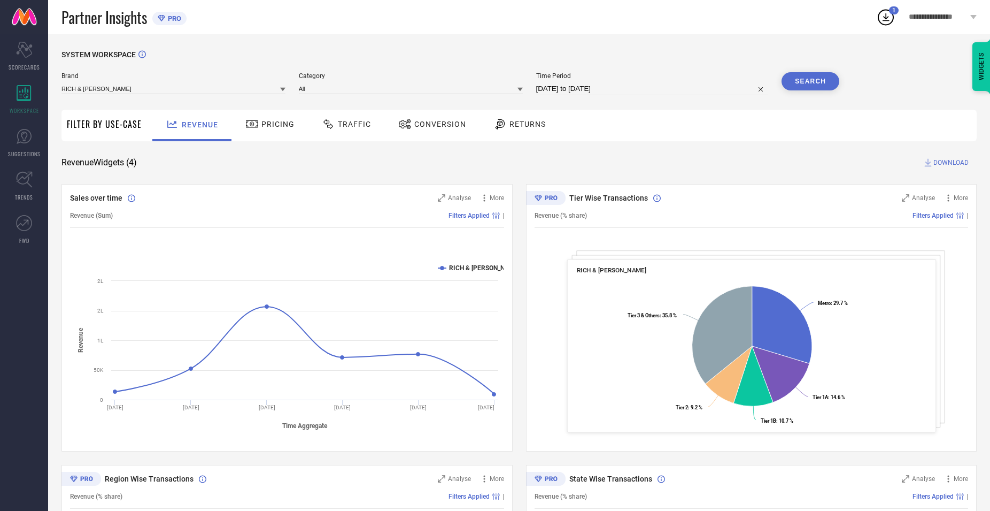
click at [887, 22] on icon at bounding box center [885, 16] width 19 height 19
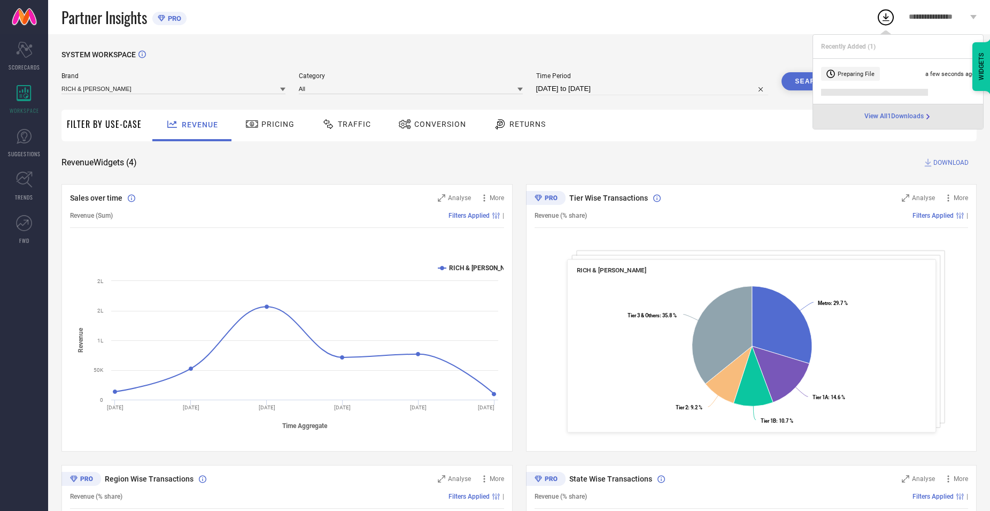
click at [102, 218] on span "Revenue (Sum)" at bounding box center [91, 215] width 43 height 7
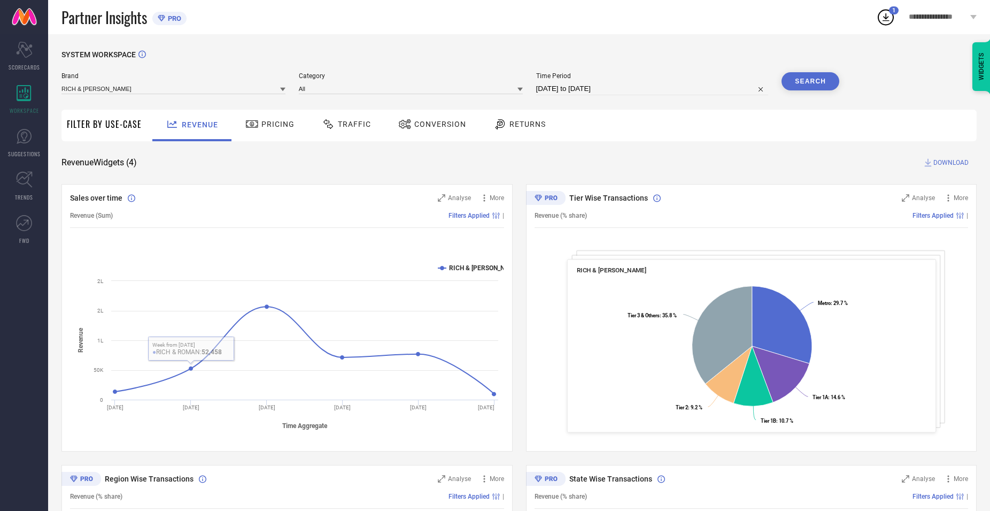
click at [889, 25] on icon at bounding box center [885, 16] width 19 height 19
drag, startPoint x: 653, startPoint y: 26, endPoint x: 793, endPoint y: 41, distance: 141.5
click at [654, 26] on div "Partner Insights PRO" at bounding box center [468, 17] width 815 height 34
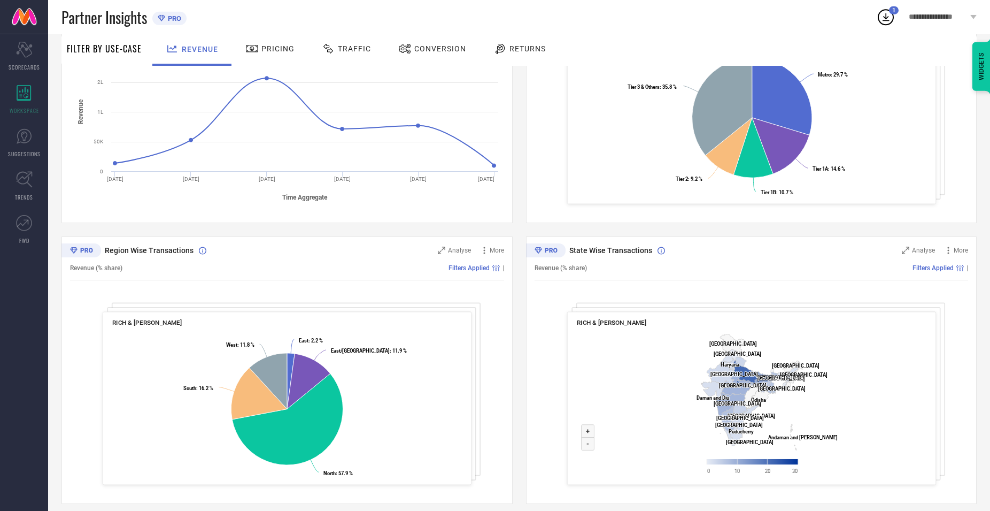
scroll to position [238, 0]
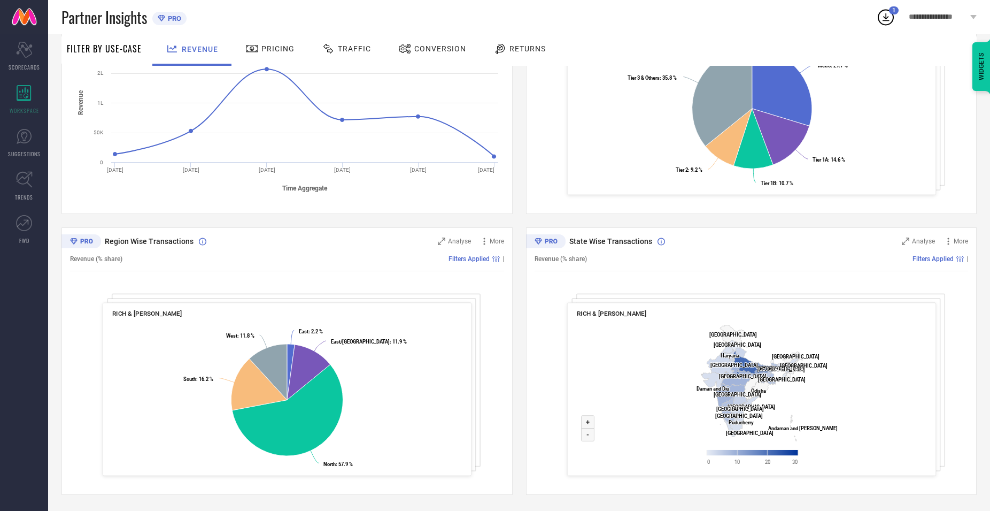
drag, startPoint x: 475, startPoint y: 329, endPoint x: 457, endPoint y: 333, distance: 18.2
click at [457, 333] on div "Region Wise Transactions Analyse More Revenue (% share) Filters Applied | RICH …" at bounding box center [286, 360] width 451 height 267
click at [487, 258] on span "Filters Applied" at bounding box center [469, 258] width 41 height 7
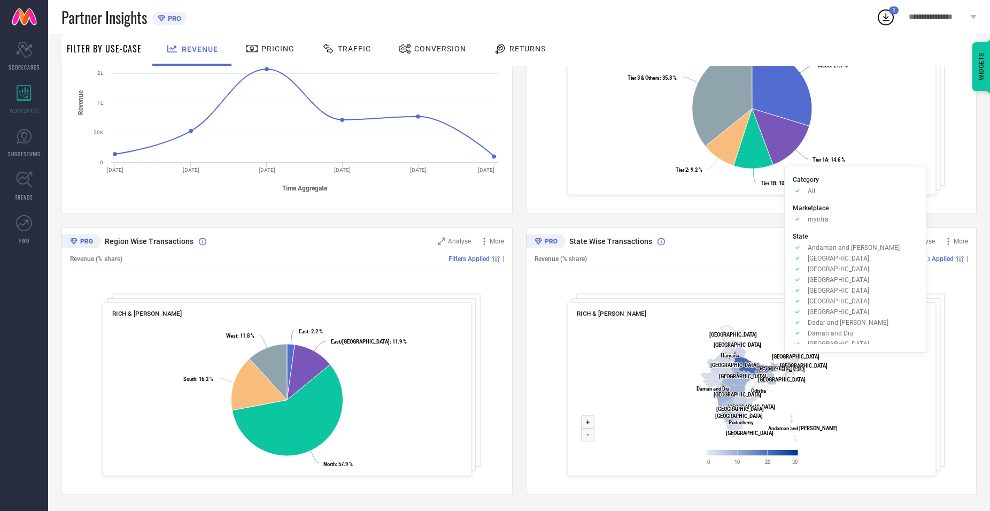
scroll to position [0, 0]
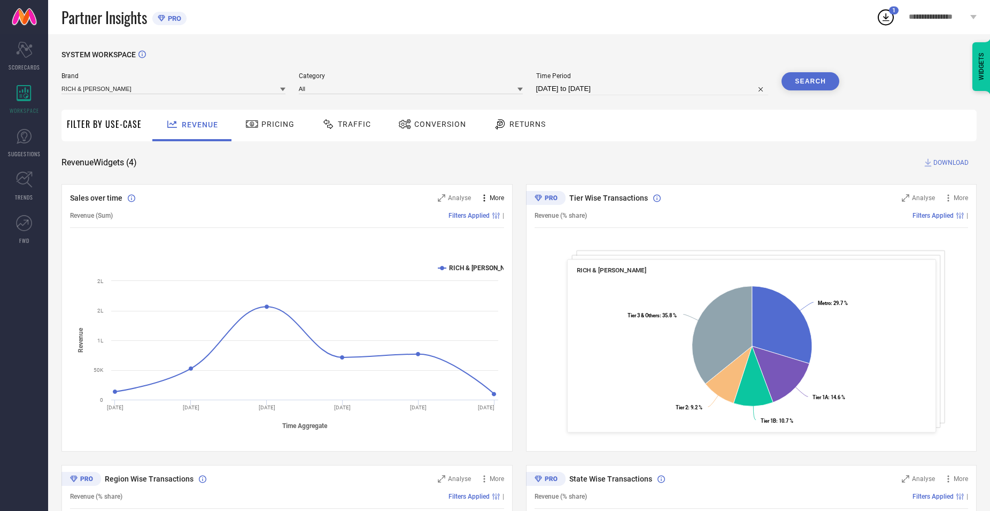
click at [497, 196] on span "More" at bounding box center [497, 197] width 14 height 7
click at [452, 199] on span "Analyse" at bounding box center [459, 197] width 23 height 7
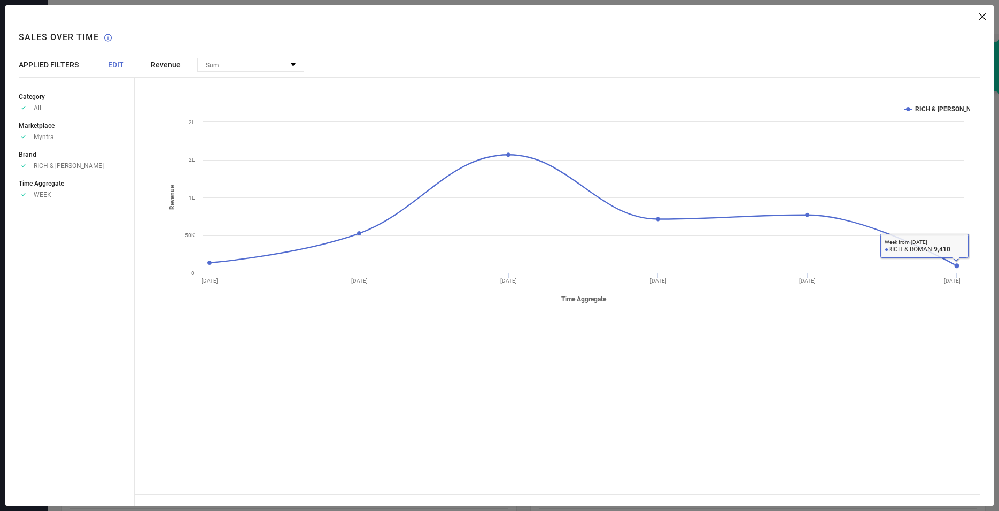
click at [985, 18] on icon at bounding box center [983, 16] width 6 height 6
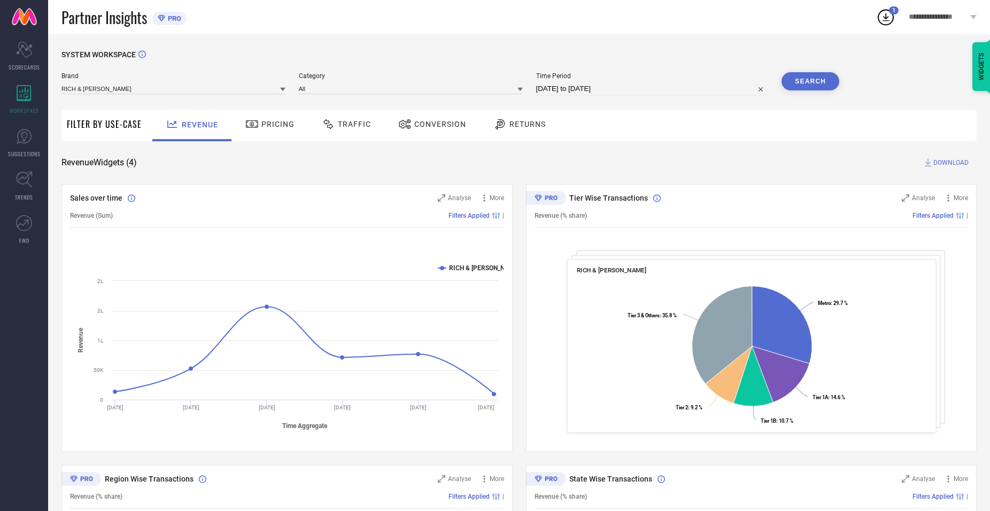
click at [889, 21] on icon at bounding box center [886, 17] width 7 height 8
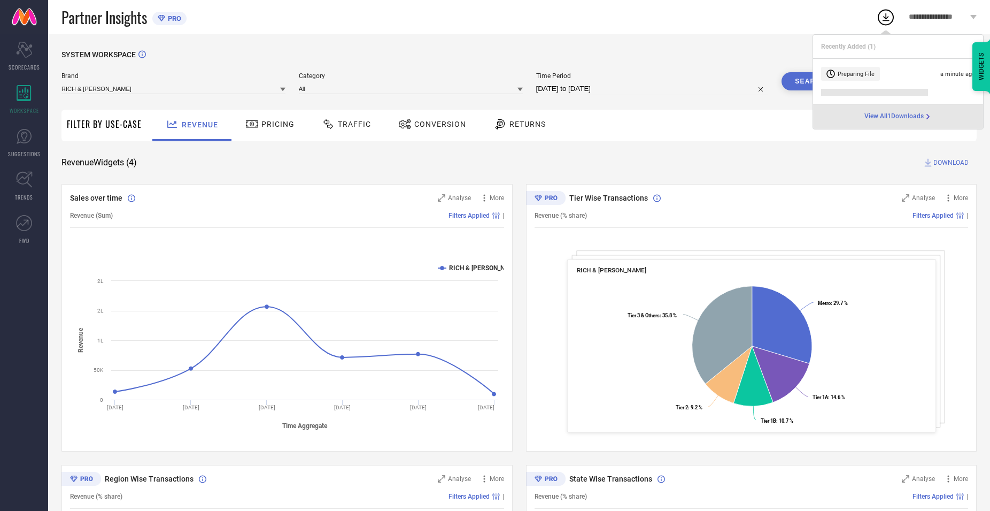
click at [892, 24] on icon at bounding box center [885, 16] width 19 height 19
click at [35, 202] on link "TRENDS" at bounding box center [24, 186] width 48 height 43
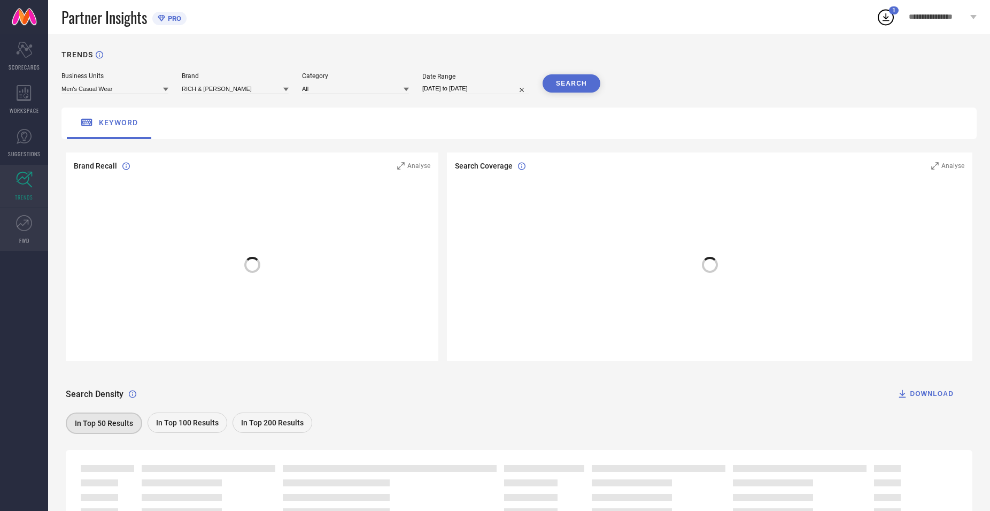
click at [22, 232] on link "FWD" at bounding box center [24, 229] width 48 height 43
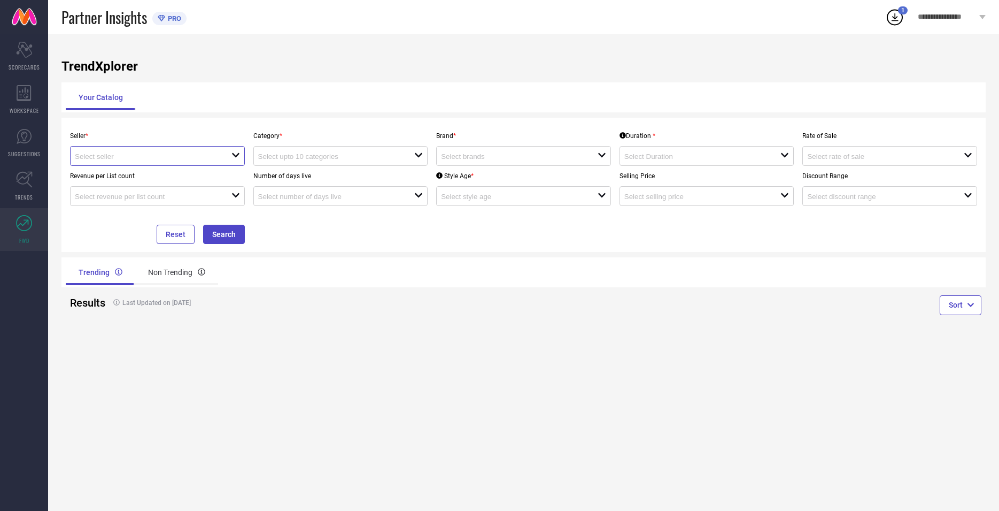
click at [114, 156] on input at bounding box center [145, 156] width 141 height 8
click at [136, 188] on div "open" at bounding box center [157, 196] width 175 height 20
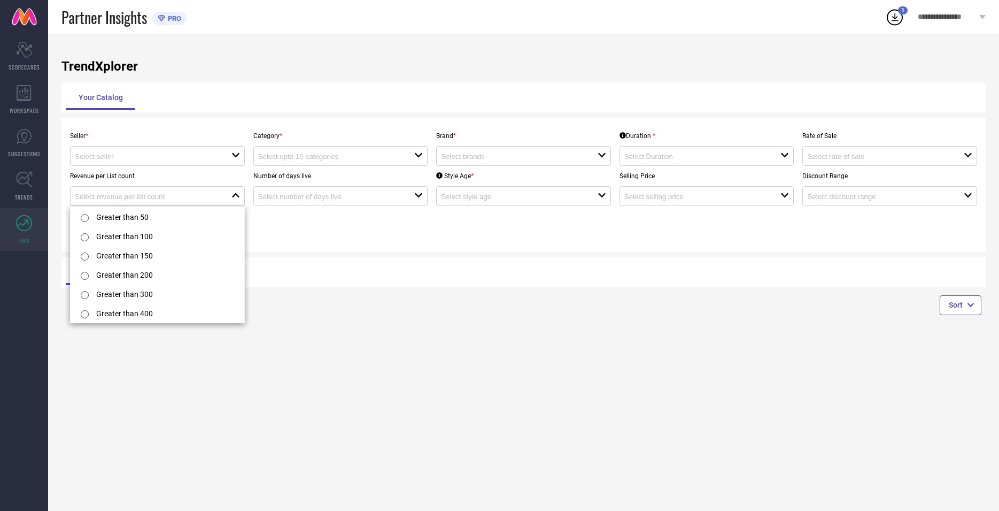
click at [143, 163] on div "open" at bounding box center [157, 156] width 175 height 20
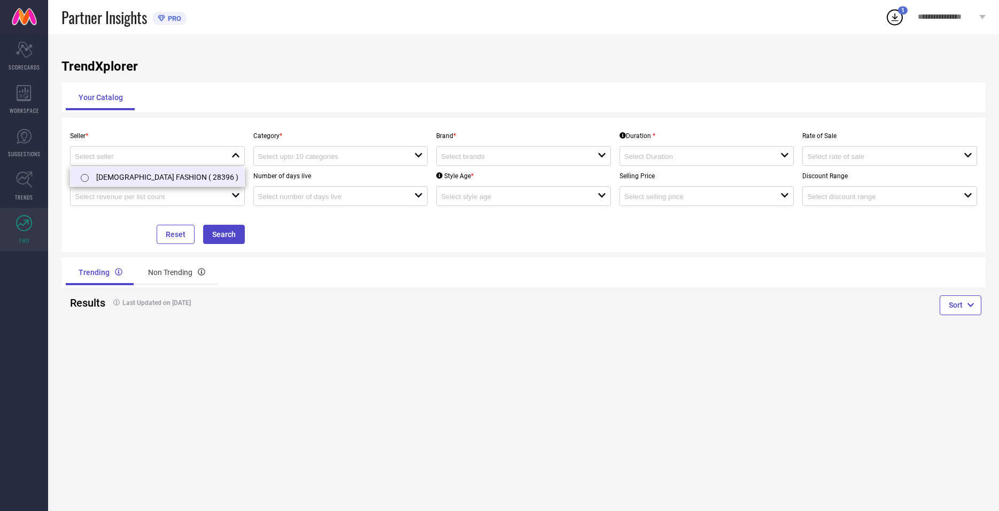
click at [137, 177] on li "[DEMOGRAPHIC_DATA] FASHION ( 28396 )" at bounding box center [158, 176] width 174 height 19
type input "[DEMOGRAPHIC_DATA] FASHION ( 28396 )"
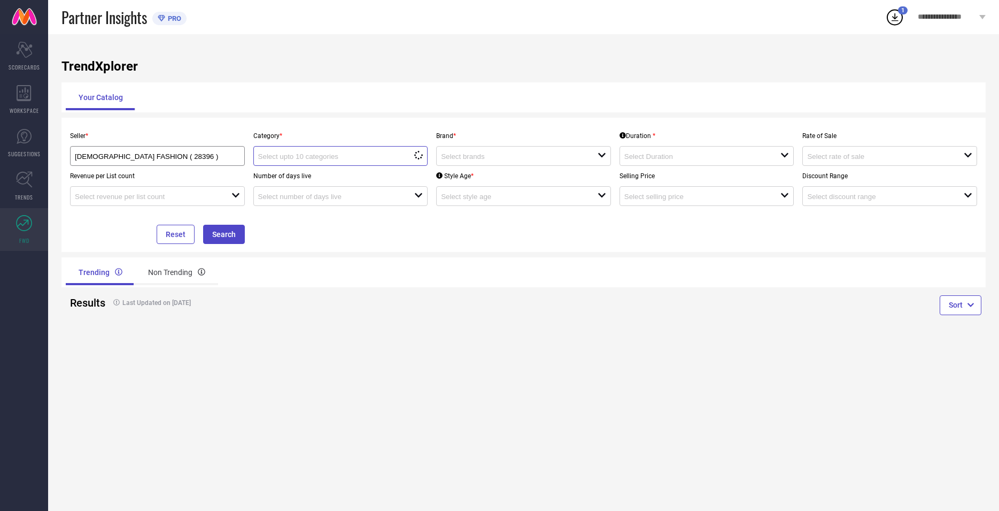
click at [307, 156] on input at bounding box center [328, 156] width 141 height 8
click at [303, 155] on input at bounding box center [328, 156] width 141 height 8
click at [423, 152] on icon "close" at bounding box center [418, 155] width 9 height 9
click at [419, 153] on icon "close" at bounding box center [418, 155] width 9 height 9
click at [363, 154] on input at bounding box center [328, 156] width 141 height 8
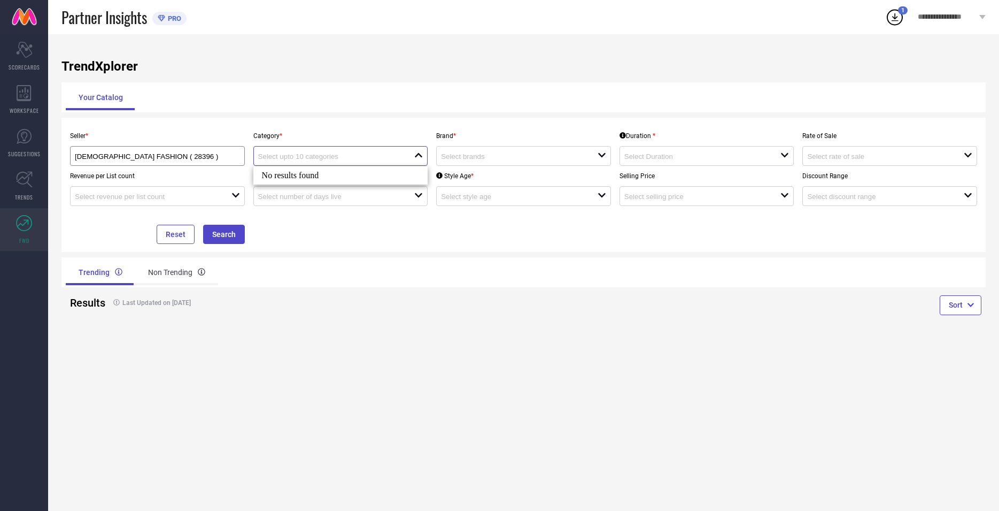
click at [324, 154] on input at bounding box center [328, 156] width 141 height 8
click at [458, 151] on div "open" at bounding box center [523, 156] width 175 height 20
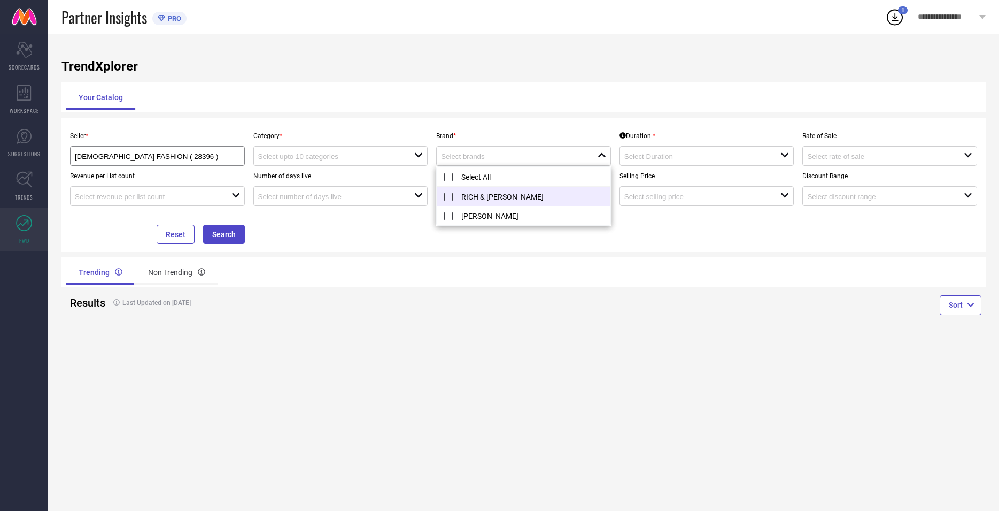
click at [454, 194] on li "RICH & [PERSON_NAME]" at bounding box center [524, 196] width 174 height 19
type input "RICH & [PERSON_NAME]"
click at [408, 226] on div "Seller * [PERSON_NAME] FASHION ( 28396 ) Category * open Brand * RICH & ROMAN r…" at bounding box center [524, 185] width 916 height 118
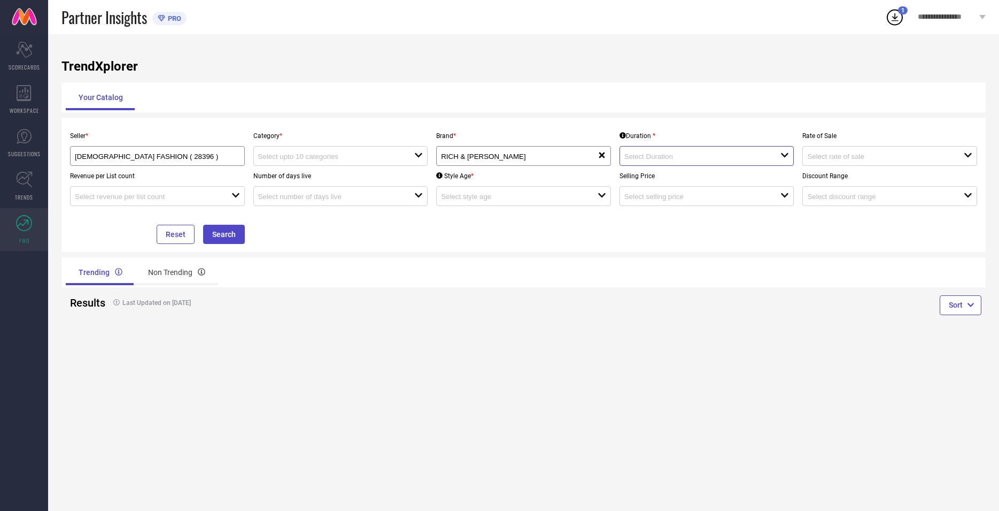
click at [644, 156] on input at bounding box center [695, 156] width 141 height 8
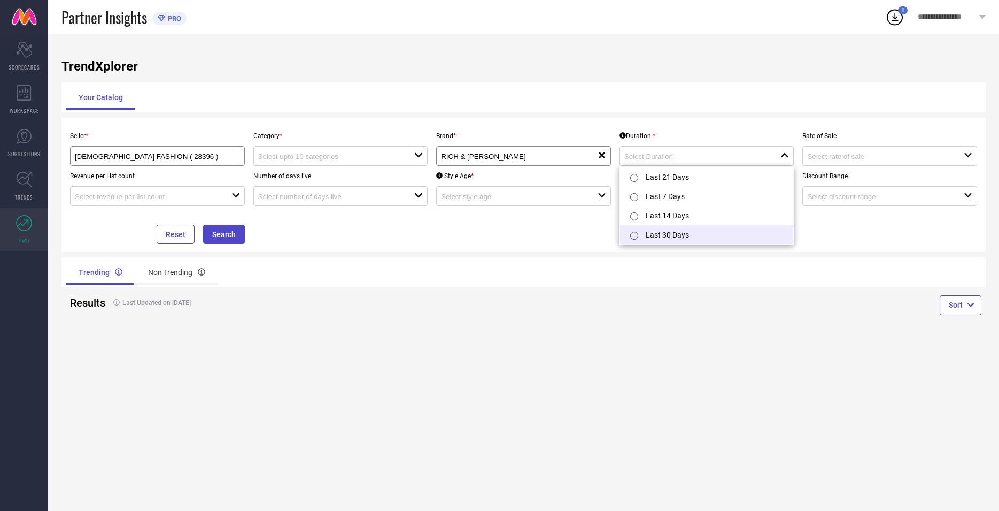
click at [646, 233] on li "Last 30 Days" at bounding box center [707, 234] width 174 height 19
type input "Last 30 Days"
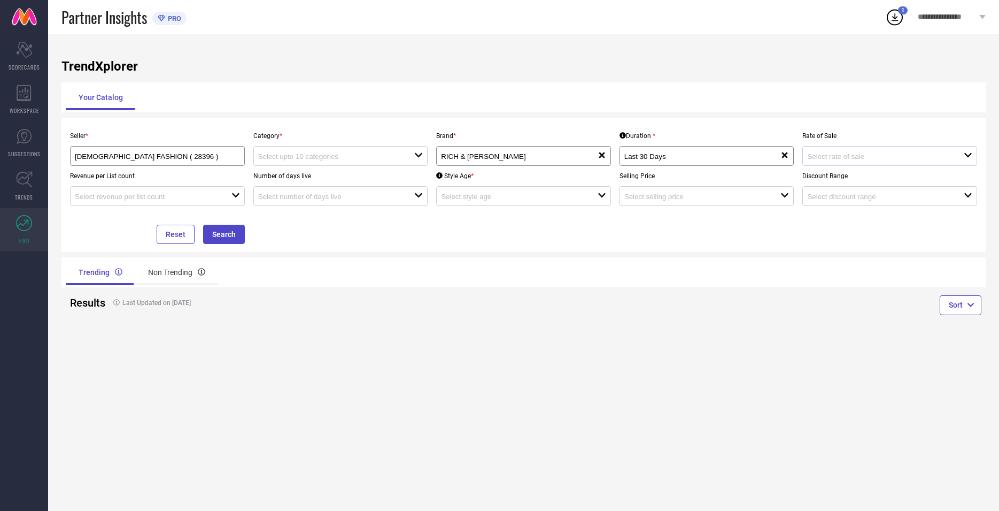
click at [851, 149] on div "open" at bounding box center [890, 156] width 175 height 20
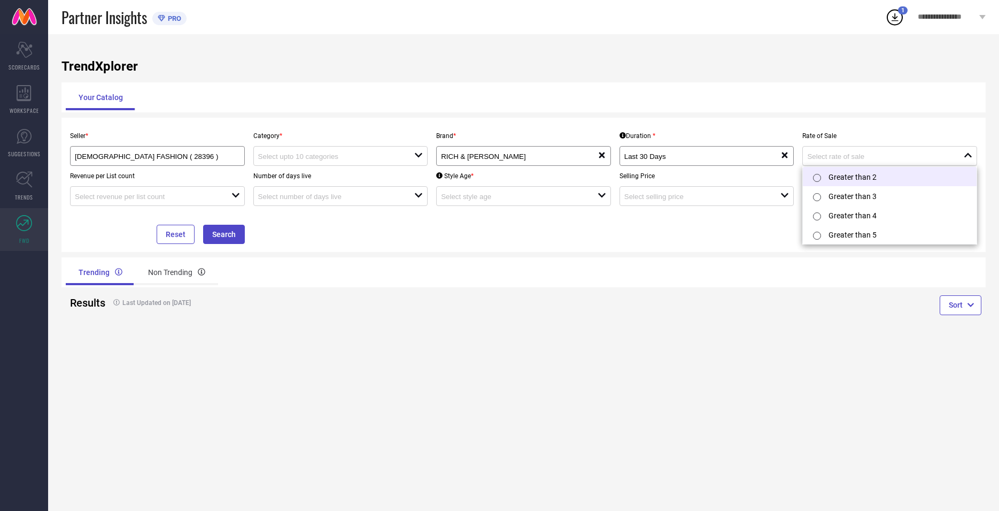
click at [827, 180] on div at bounding box center [819, 176] width 19 height 21
type input "Greater than 2"
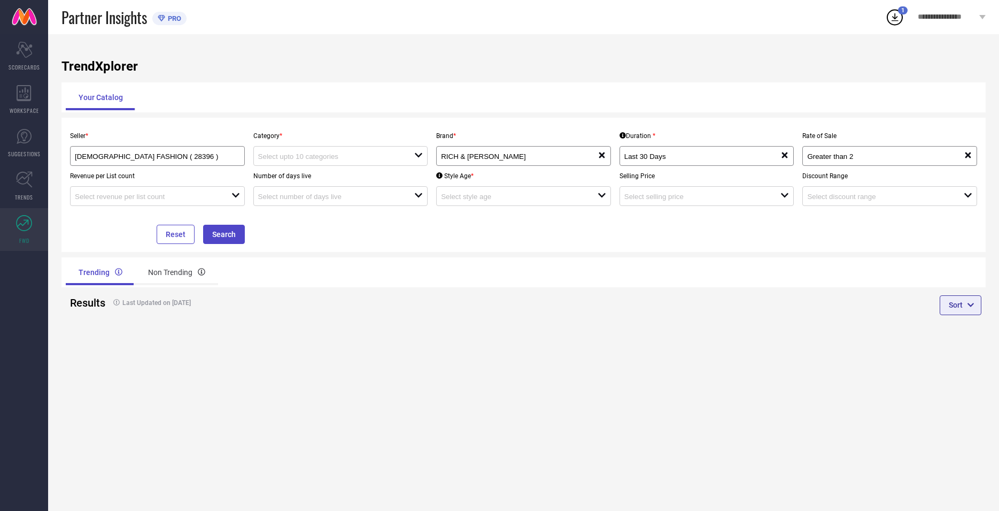
click at [956, 304] on button "Sort" at bounding box center [961, 304] width 42 height 19
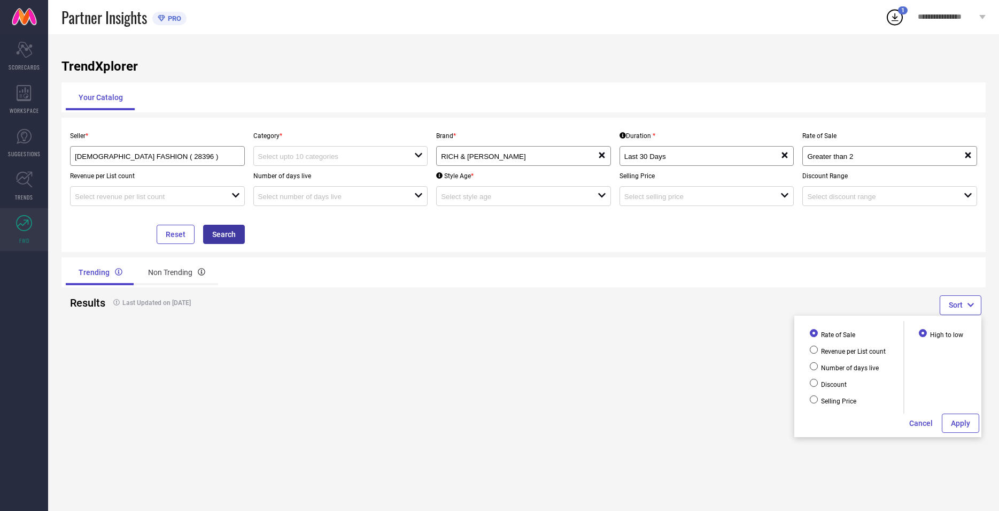
click at [225, 229] on button "Search" at bounding box center [224, 234] width 42 height 19
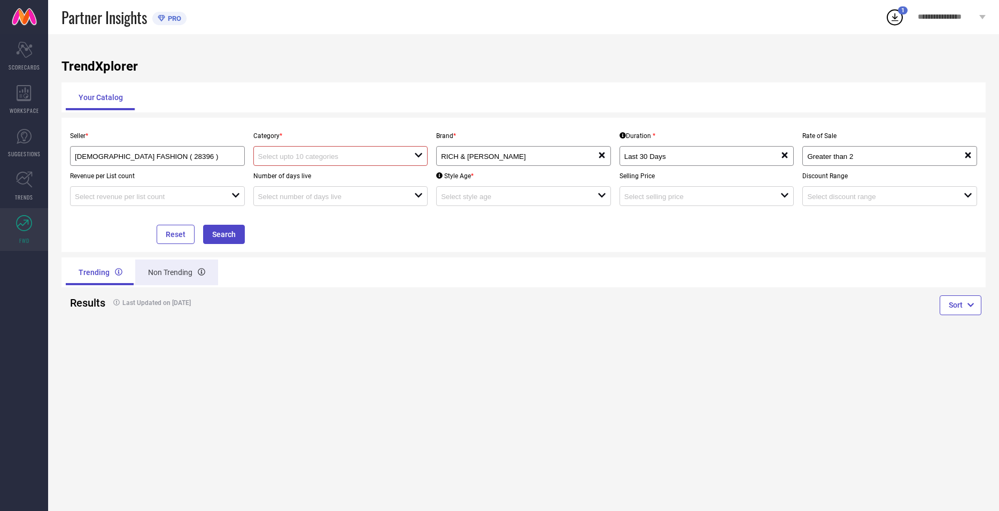
click at [187, 269] on div "Non Trending" at bounding box center [176, 272] width 83 height 26
click at [159, 198] on input at bounding box center [145, 196] width 141 height 8
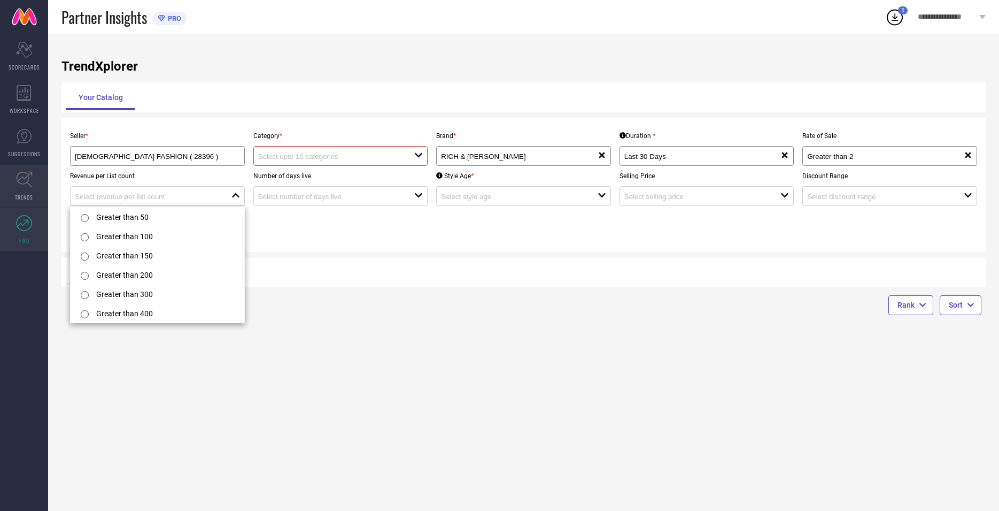
click at [37, 180] on link "TRENDS" at bounding box center [24, 186] width 48 height 43
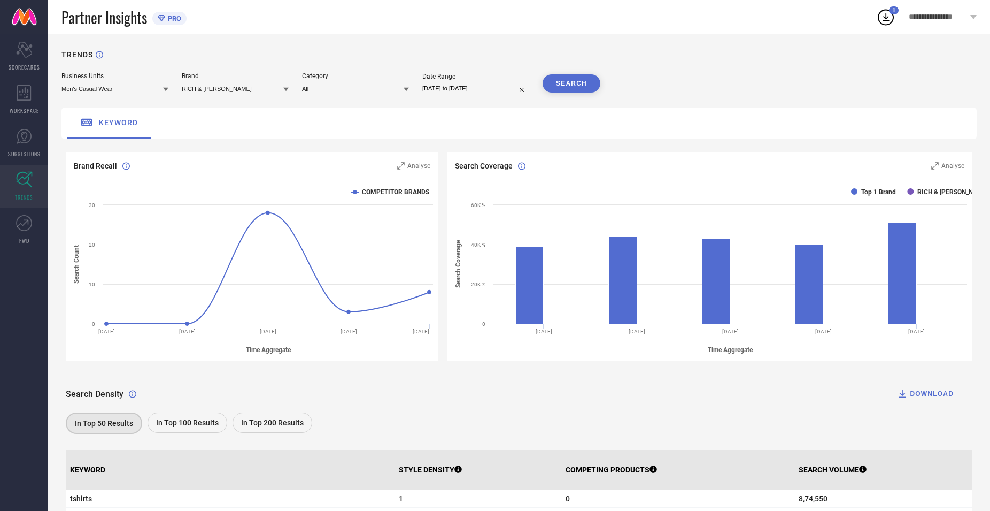
click at [124, 94] on input at bounding box center [114, 88] width 107 height 11
click at [121, 119] on div "Women's Ethnic" at bounding box center [114, 121] width 107 height 18
click at [250, 88] on input at bounding box center [235, 88] width 107 height 11
click at [243, 101] on div "RICH & [PERSON_NAME]" at bounding box center [235, 103] width 107 height 18
click at [330, 87] on input at bounding box center [355, 88] width 107 height 11
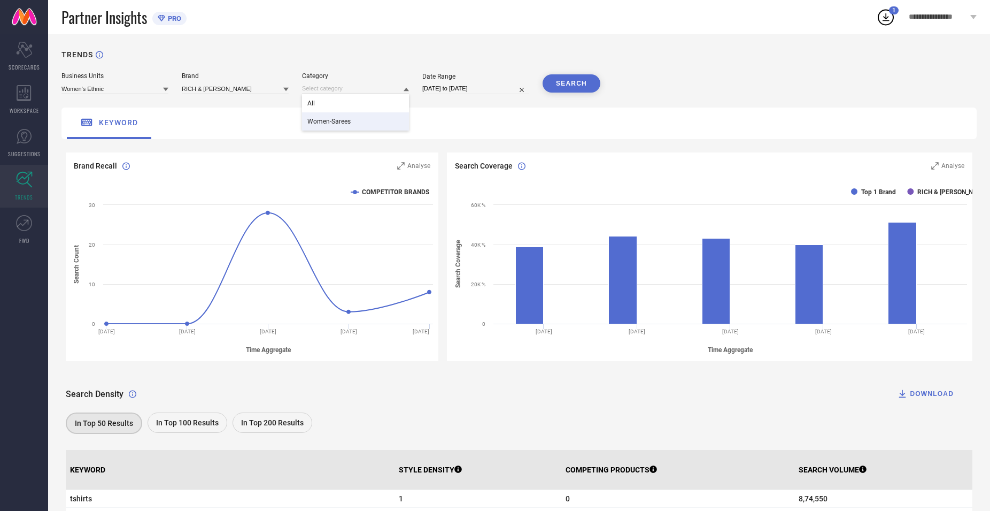
click at [342, 122] on span "Women-Sarees" at bounding box center [328, 121] width 43 height 7
select select "6"
select select "2025"
select select "7"
select select "2025"
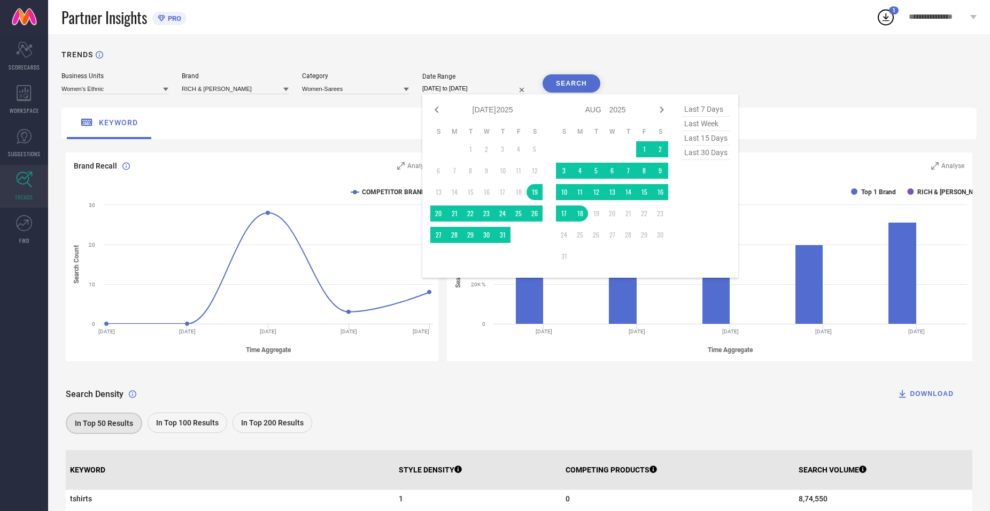
click at [466, 88] on input "[DATE] to [DATE]" at bounding box center [475, 88] width 107 height 11
click at [439, 108] on icon at bounding box center [436, 109] width 13 height 13
select select "5"
select select "2025"
select select "6"
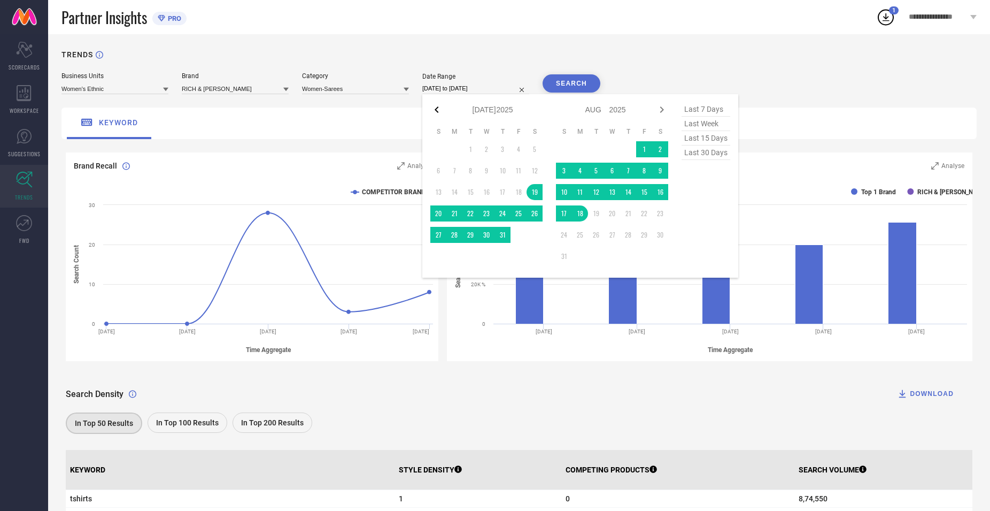
select select "2025"
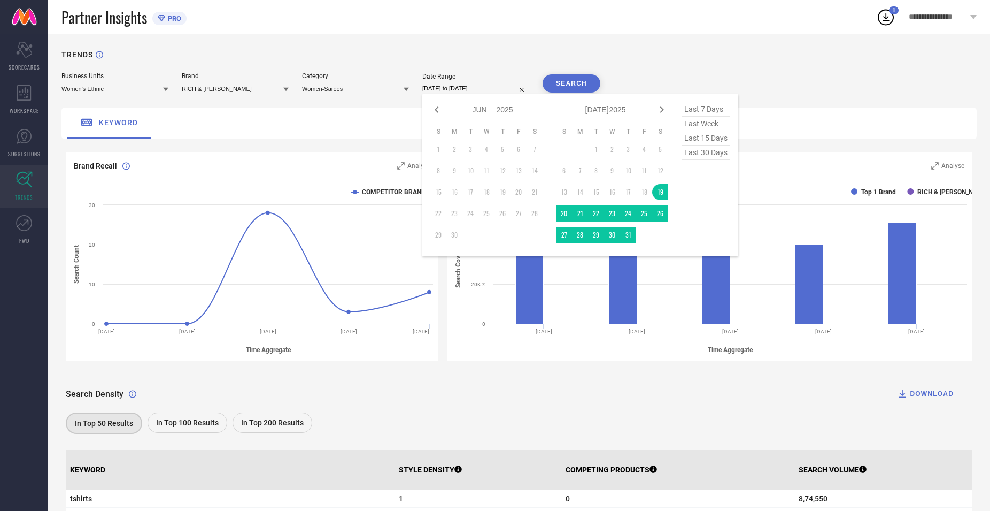
click at [439, 108] on icon at bounding box center [436, 109] width 13 height 13
select select "3"
select select "2025"
select select "4"
select select "2025"
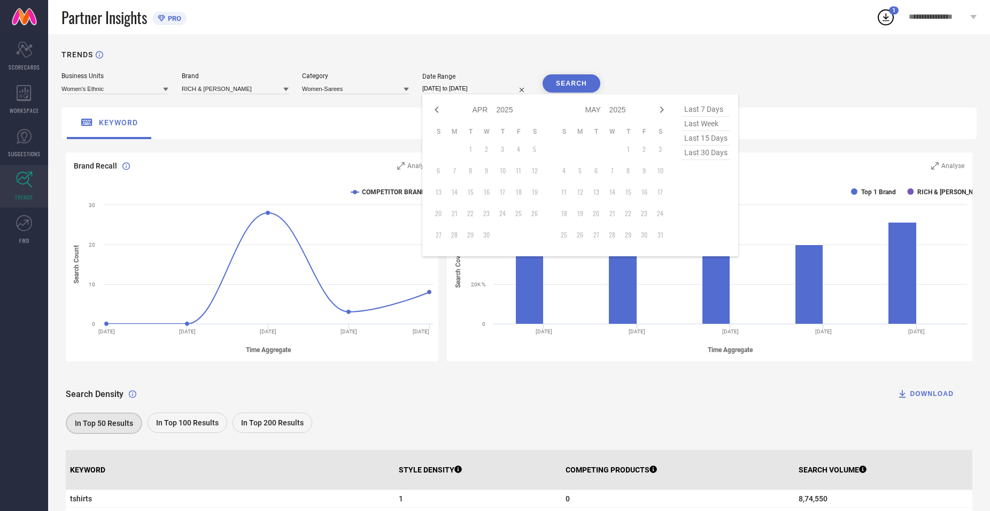
click at [439, 109] on icon at bounding box center [436, 109] width 13 height 13
select select "2"
select select "2025"
select select "3"
select select "2025"
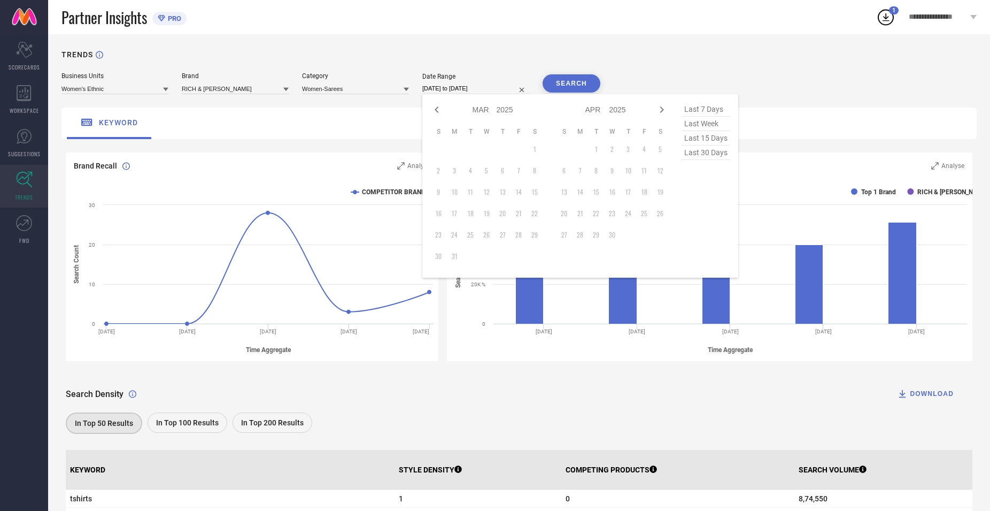
click at [439, 109] on icon at bounding box center [436, 109] width 13 height 13
select select "2025"
select select "1"
select select "2025"
click at [439, 109] on icon at bounding box center [436, 109] width 13 height 13
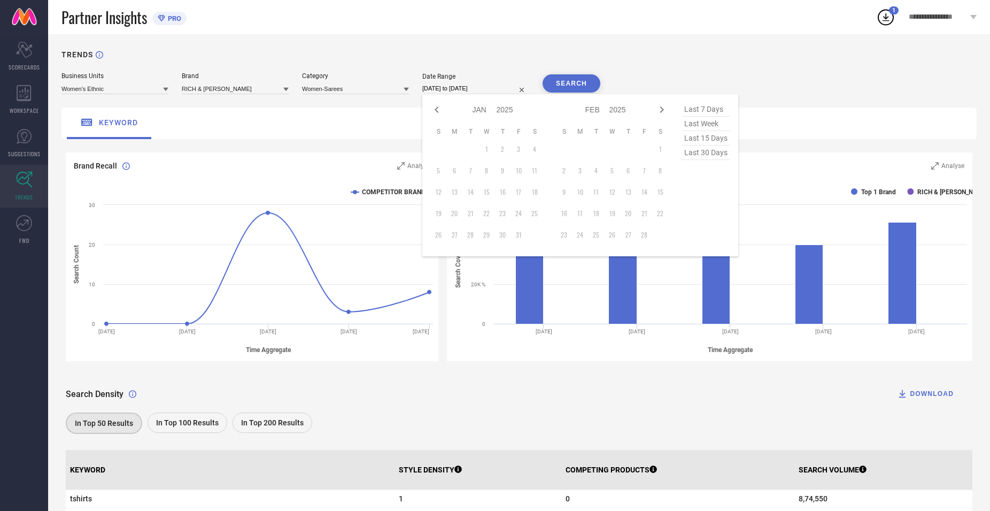
select select "11"
select select "2024"
select select "2025"
click at [439, 109] on icon at bounding box center [436, 109] width 13 height 13
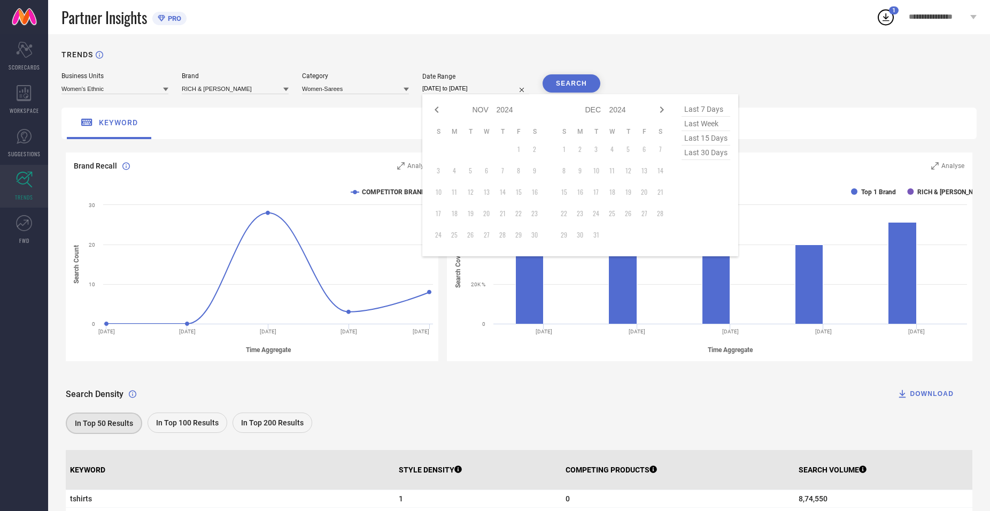
select select "8"
select select "2024"
select select "9"
select select "2024"
click at [506, 166] on td "12" at bounding box center [503, 171] width 16 height 16
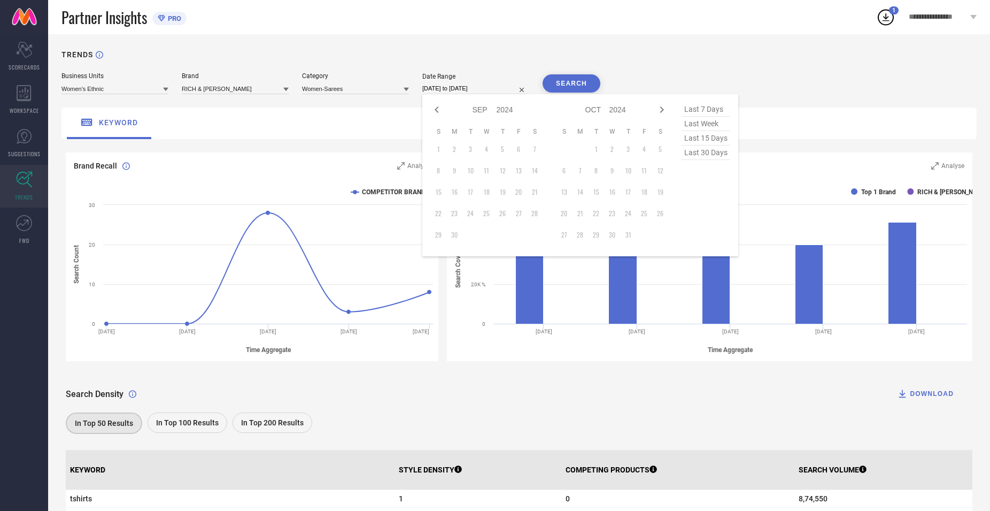
click at [514, 180] on table "S M T W T F S 1 2 3 4 5 6 7 8 9 10 11 12 13 14 15 16 17 18 19 20 21 22 23 24 25…" at bounding box center [486, 185] width 112 height 126
click at [645, 72] on div "TRENDS" at bounding box center [518, 61] width 915 height 22
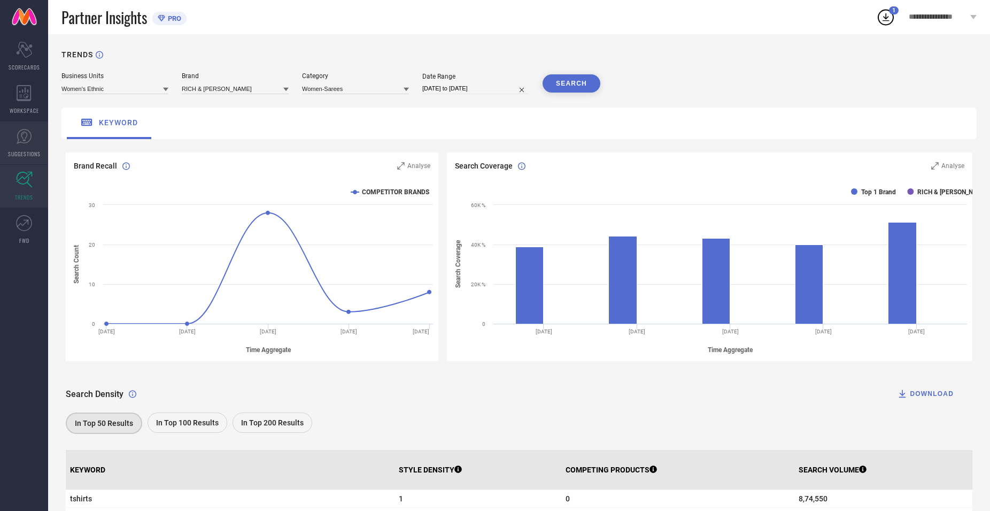
click at [34, 151] on span "SUGGESTIONS" at bounding box center [24, 154] width 33 height 8
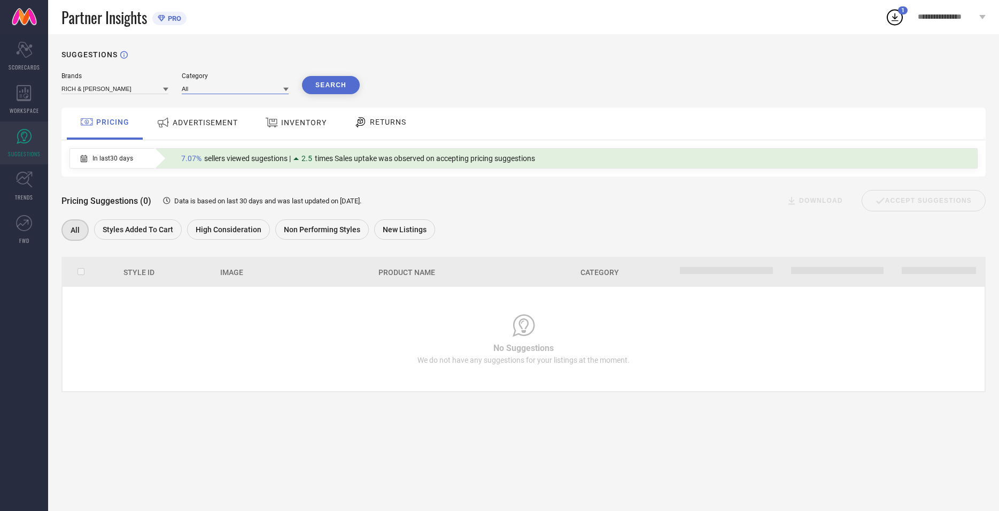
click at [232, 91] on input at bounding box center [235, 88] width 107 height 11
click at [326, 84] on button "Search" at bounding box center [331, 85] width 58 height 18
click at [262, 88] on input at bounding box center [235, 88] width 107 height 11
click at [246, 114] on div "Women-Sarees" at bounding box center [235, 121] width 107 height 18
click at [334, 83] on button "Search" at bounding box center [331, 85] width 58 height 18
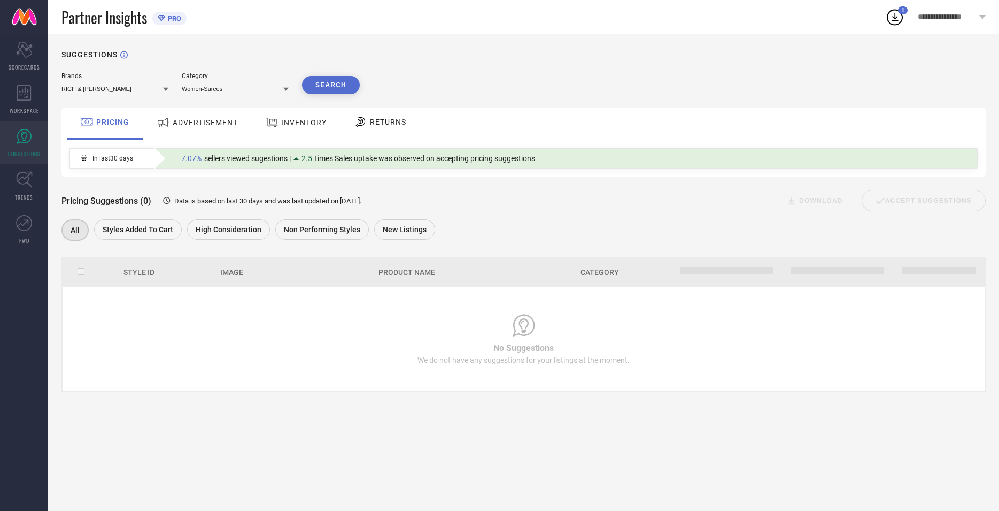
click at [168, 204] on icon at bounding box center [167, 201] width 10 height 10
click at [167, 201] on icon at bounding box center [166, 200] width 7 height 7
click at [321, 118] on div "INVENTORY" at bounding box center [296, 122] width 67 height 19
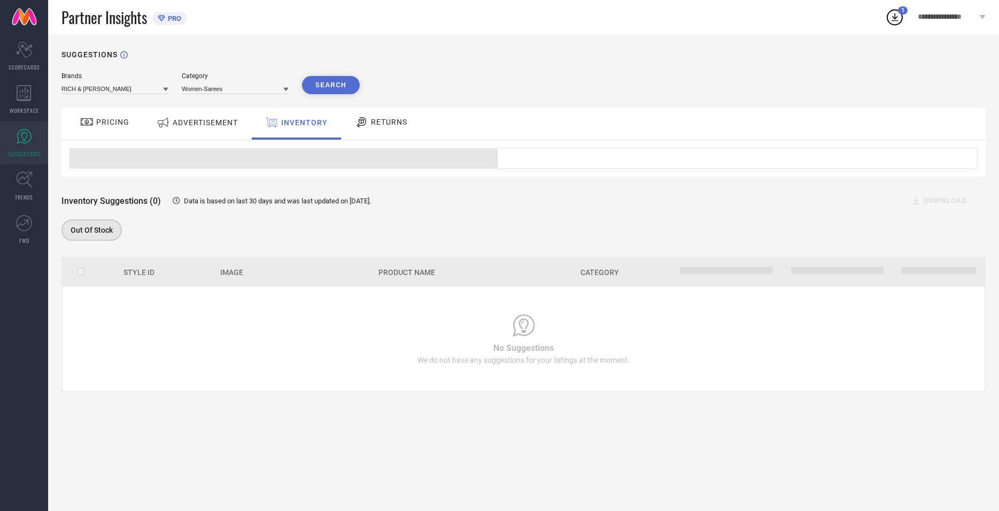
click at [203, 119] on span "ADVERTISEMENT" at bounding box center [205, 122] width 65 height 9
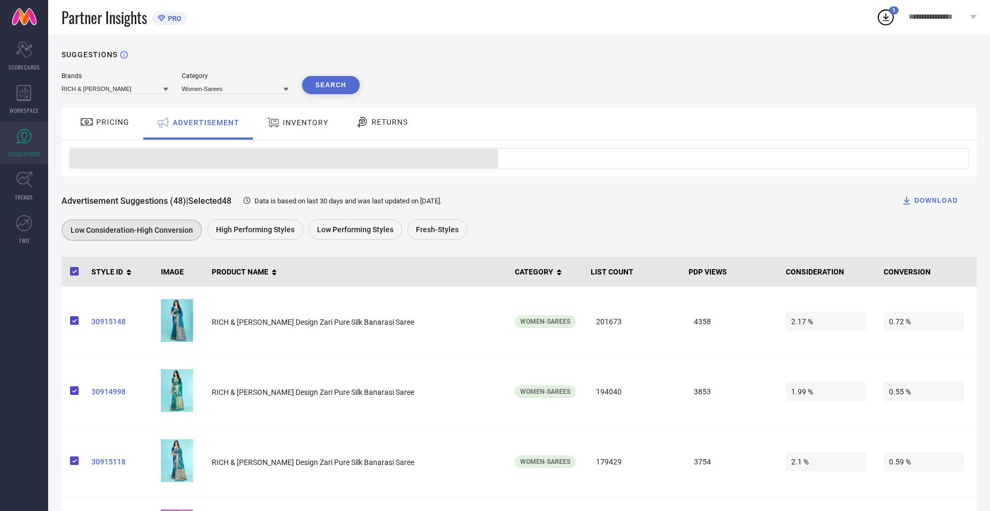
click at [118, 123] on span "PRICING" at bounding box center [112, 122] width 33 height 9
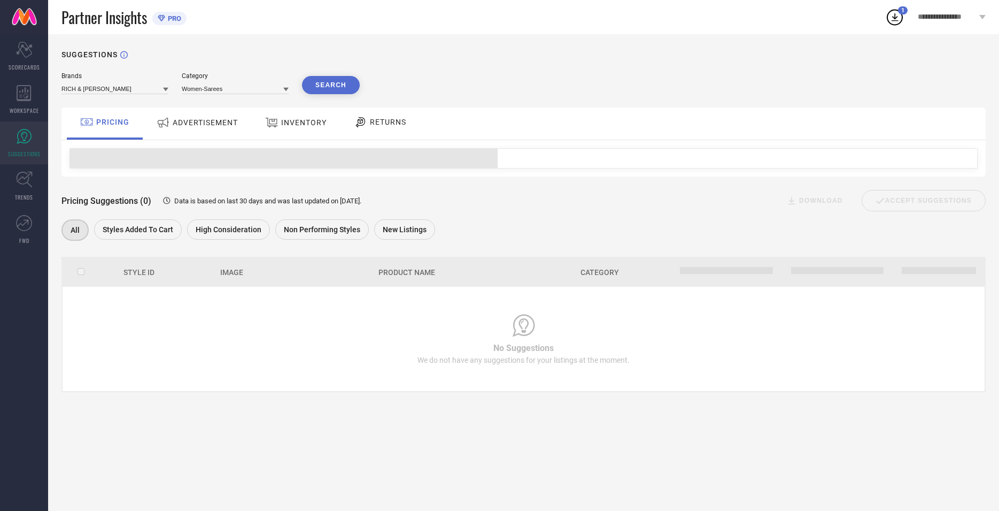
click at [199, 123] on span "ADVERTISEMENT" at bounding box center [205, 122] width 65 height 9
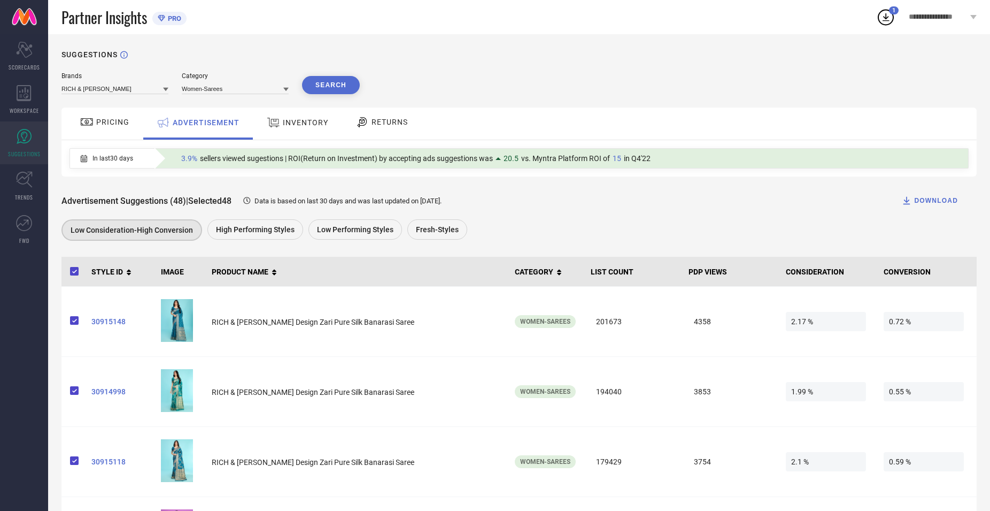
click at [104, 114] on div "PRICING" at bounding box center [105, 122] width 55 height 18
